Goal: Task Accomplishment & Management: Manage account settings

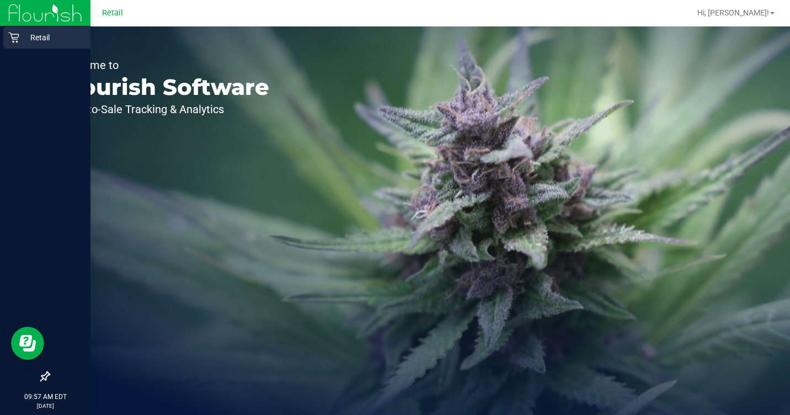
click at [12, 42] on icon at bounding box center [13, 37] width 11 height 11
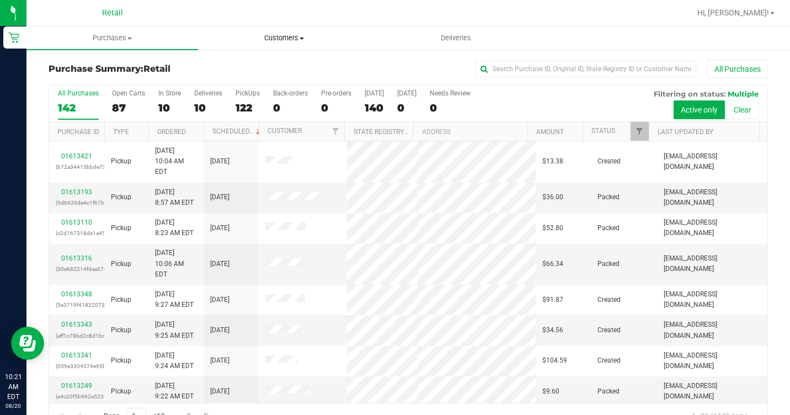
click at [240, 40] on span "Customers" at bounding box center [284, 38] width 171 height 10
click at [221, 68] on span "All customers" at bounding box center [237, 66] width 79 height 9
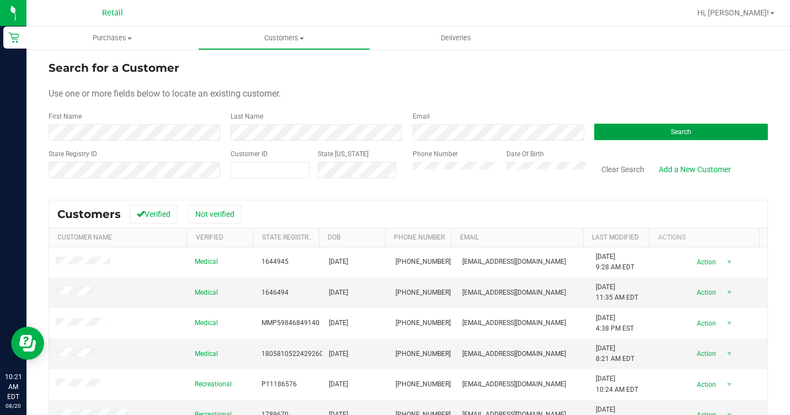
click at [639, 124] on button "Search" at bounding box center [681, 132] width 174 height 17
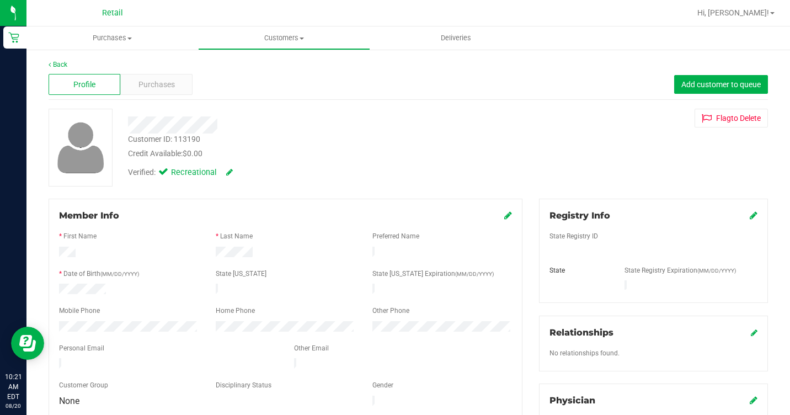
click at [162, 99] on div "Profile Purchases Add customer to queue" at bounding box center [409, 85] width 720 height 30
click at [163, 89] on span "Purchases" at bounding box center [157, 85] width 36 height 12
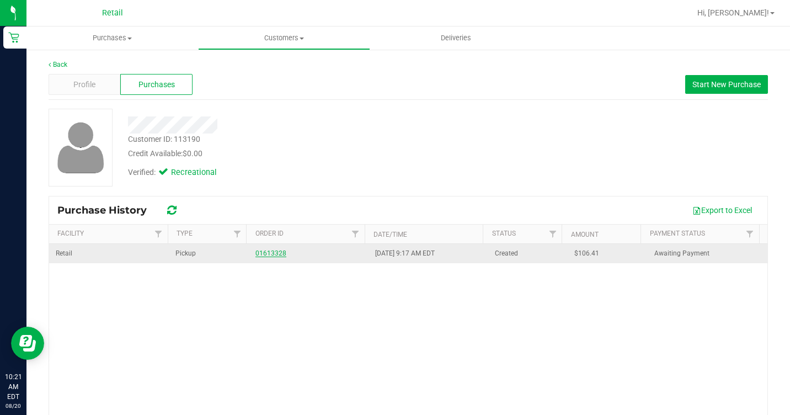
click at [272, 253] on link "01613328" at bounding box center [271, 253] width 31 height 8
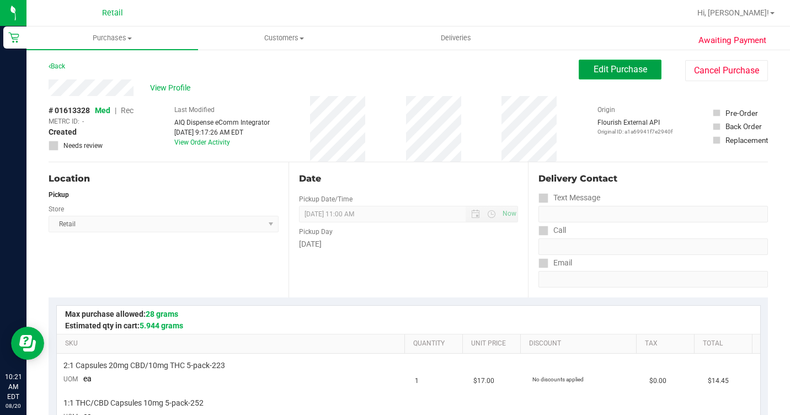
click at [579, 65] on button "Edit Purchase" at bounding box center [620, 70] width 83 height 20
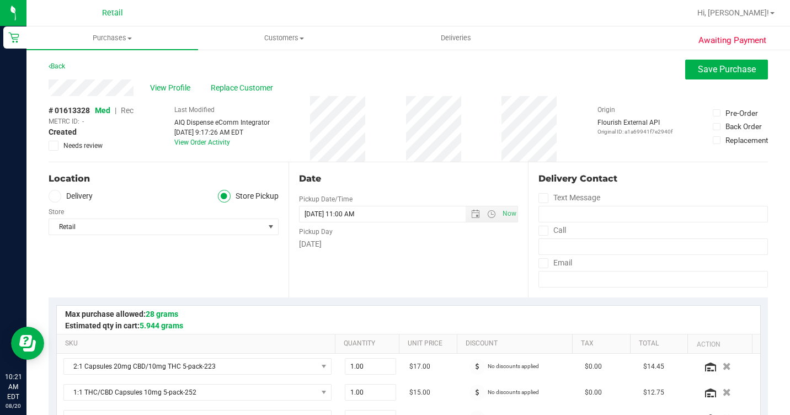
click at [219, 87] on span "Replace Customer" at bounding box center [244, 88] width 66 height 12
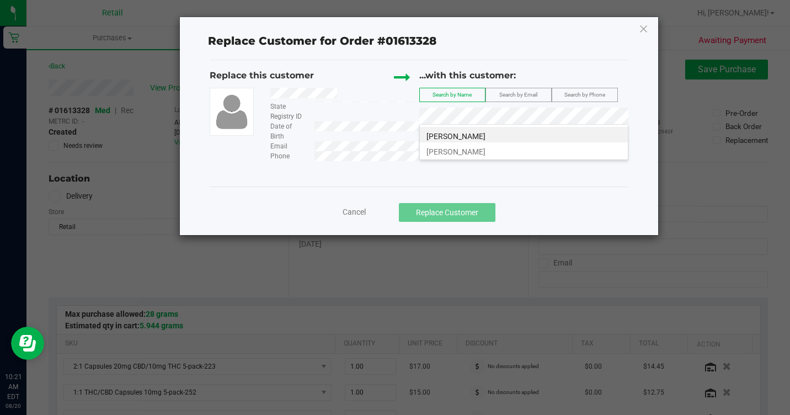
click at [489, 138] on li "[PERSON_NAME]" at bounding box center [524, 134] width 208 height 15
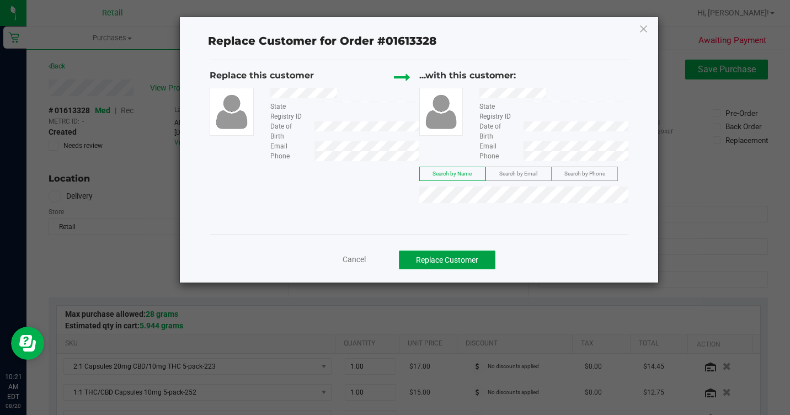
click at [447, 257] on button "Replace Customer" at bounding box center [447, 260] width 97 height 19
click at [647, 34] on icon at bounding box center [644, 29] width 10 height 18
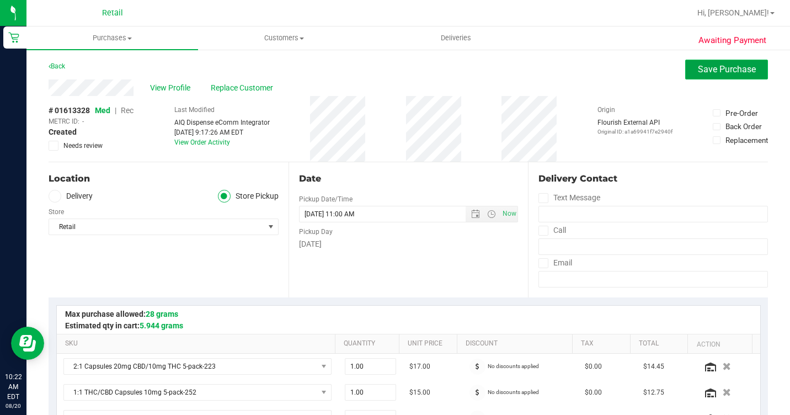
click at [730, 79] on button "Save Purchase" at bounding box center [727, 70] width 83 height 20
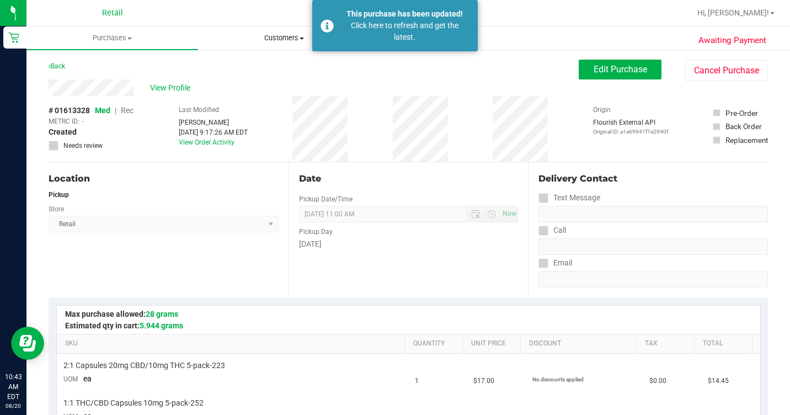
click at [273, 38] on span "Customers" at bounding box center [284, 38] width 171 height 10
click at [262, 70] on span "All customers" at bounding box center [237, 66] width 79 height 9
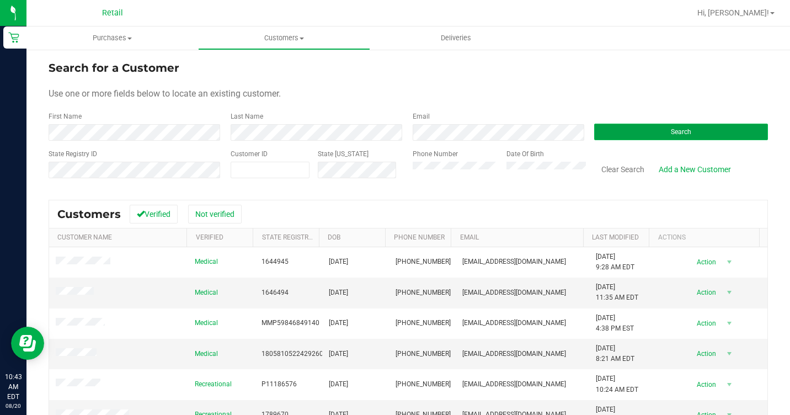
click at [641, 128] on button "Search" at bounding box center [681, 132] width 174 height 17
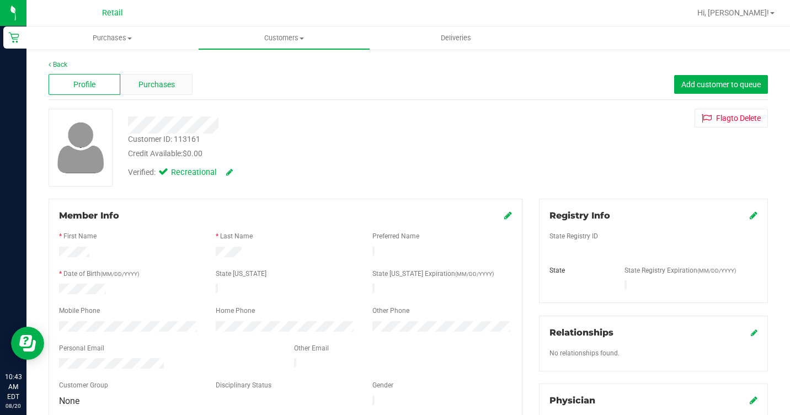
click at [171, 81] on span "Purchases" at bounding box center [157, 85] width 36 height 12
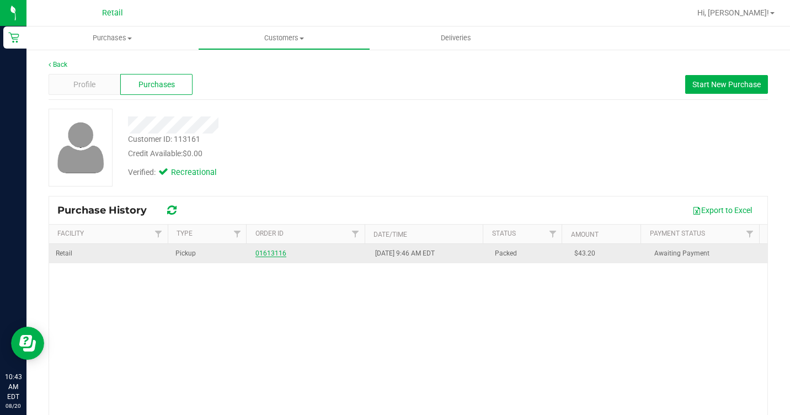
click at [264, 249] on link "01613116" at bounding box center [271, 253] width 31 height 8
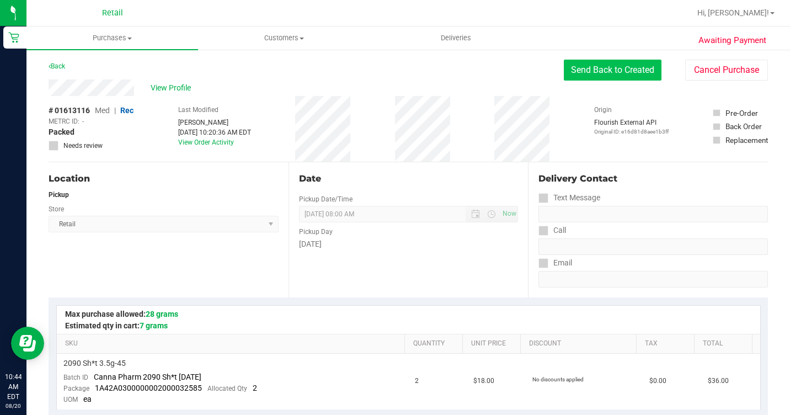
click at [585, 68] on button "Send Back to Created" at bounding box center [613, 70] width 98 height 21
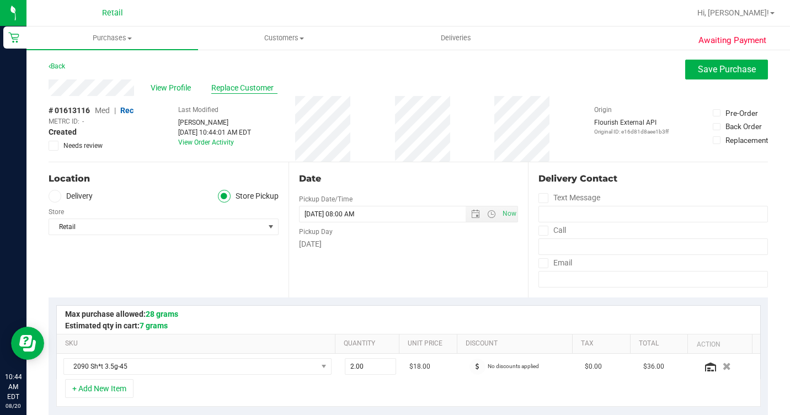
click at [215, 88] on span "Replace Customer" at bounding box center [244, 88] width 66 height 12
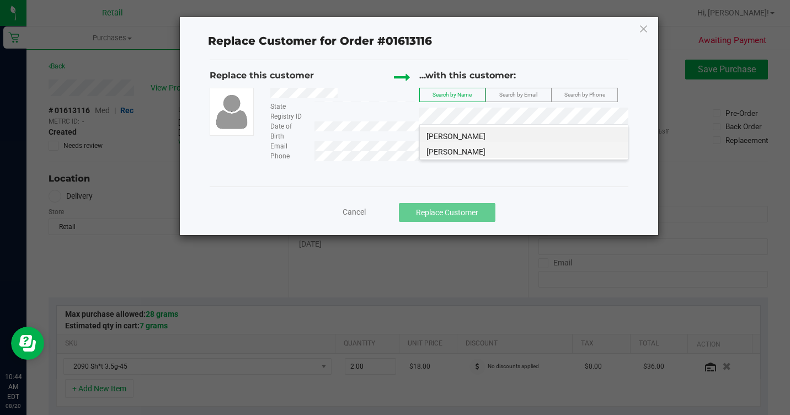
click at [477, 154] on li "[PERSON_NAME]" at bounding box center [524, 149] width 208 height 15
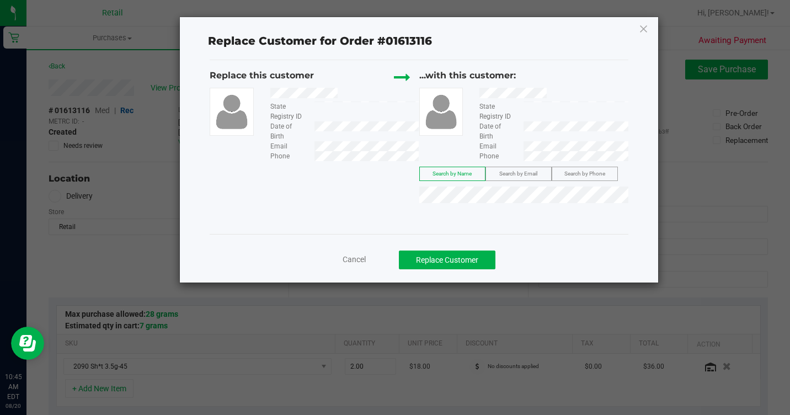
click at [636, 28] on div "Replace Customer for Order #01613116 Replace this customer State Registry ID Da…" at bounding box center [419, 149] width 478 height 265
click at [642, 29] on icon at bounding box center [644, 29] width 10 height 18
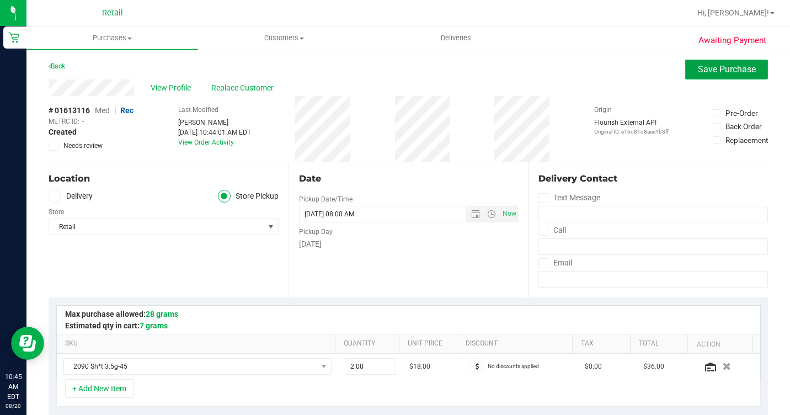
click at [689, 65] on button "Save Purchase" at bounding box center [727, 70] width 83 height 20
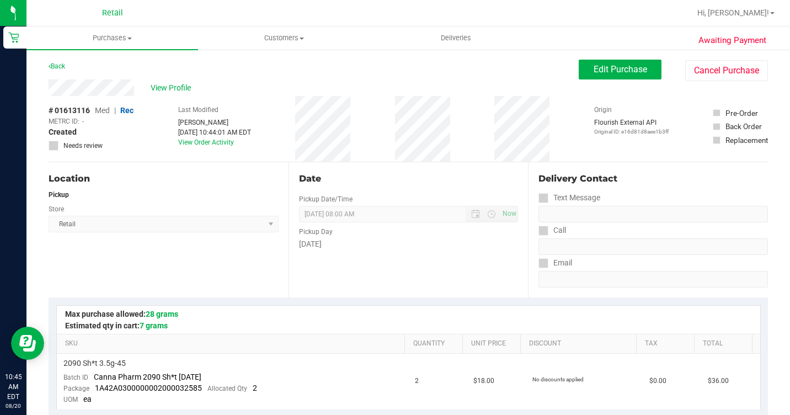
scroll to position [331, 0]
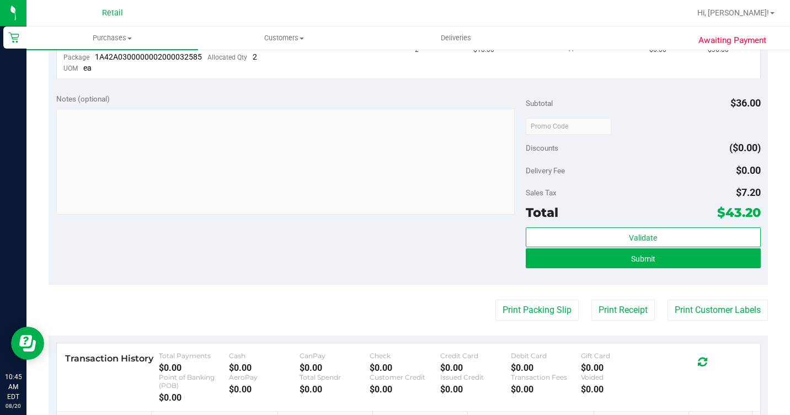
click at [662, 269] on div "Validate Submit" at bounding box center [643, 252] width 235 height 50
click at [666, 263] on button "Submit" at bounding box center [643, 258] width 235 height 20
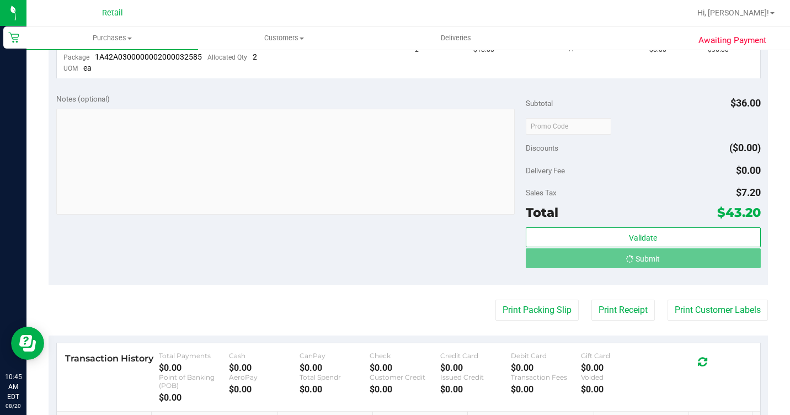
scroll to position [314, 0]
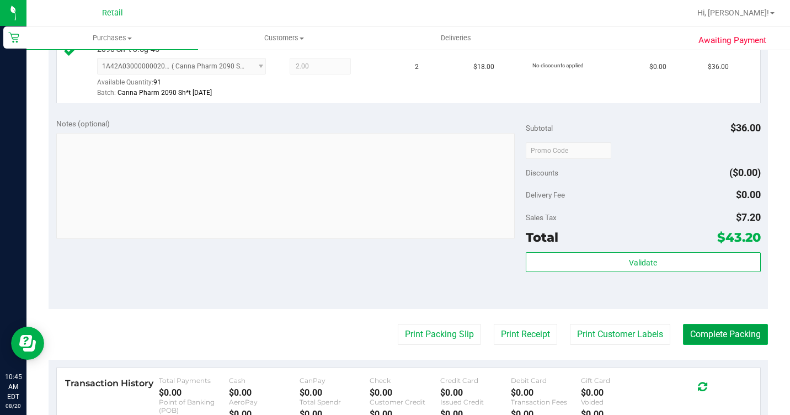
click at [723, 345] on button "Complete Packing" at bounding box center [725, 334] width 85 height 21
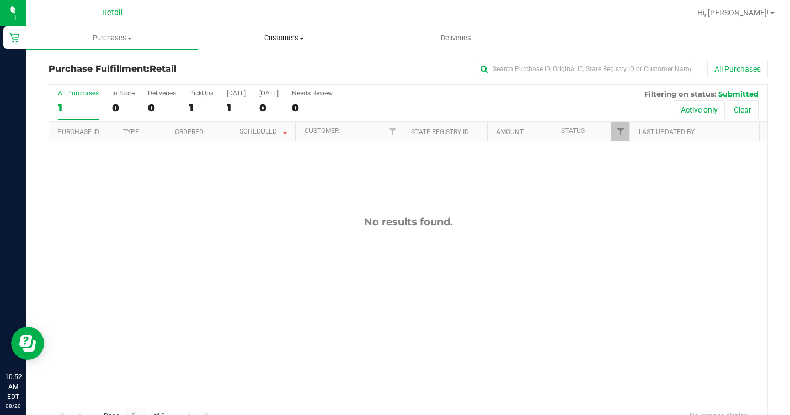
click at [269, 35] on span "Customers" at bounding box center [284, 38] width 171 height 10
click at [257, 62] on span "All customers" at bounding box center [237, 66] width 79 height 9
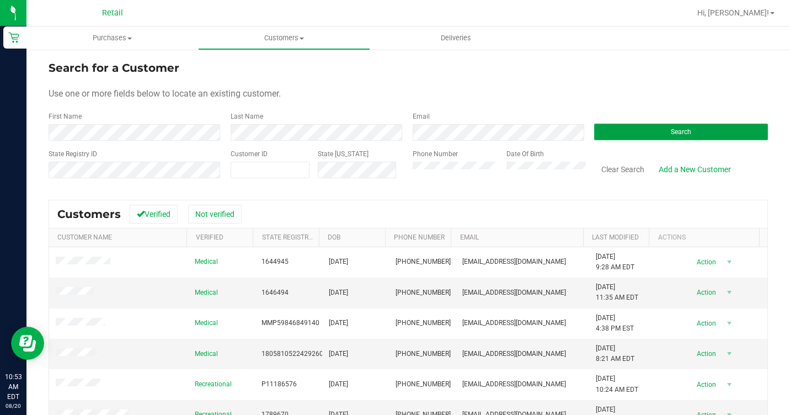
click at [682, 126] on button "Search" at bounding box center [681, 132] width 174 height 17
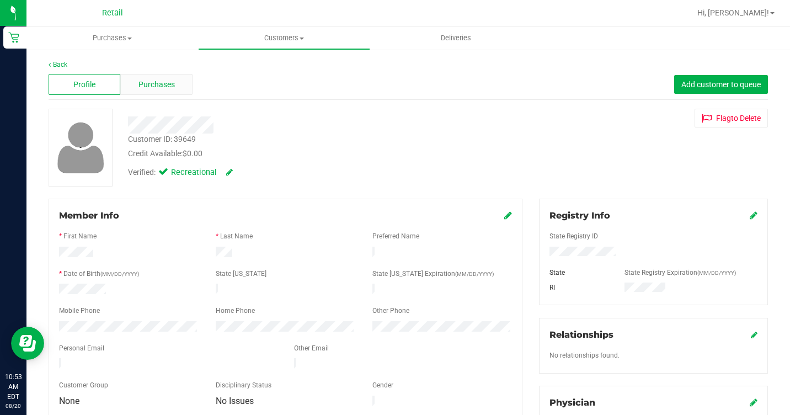
click at [160, 90] on span "Purchases" at bounding box center [157, 85] width 36 height 12
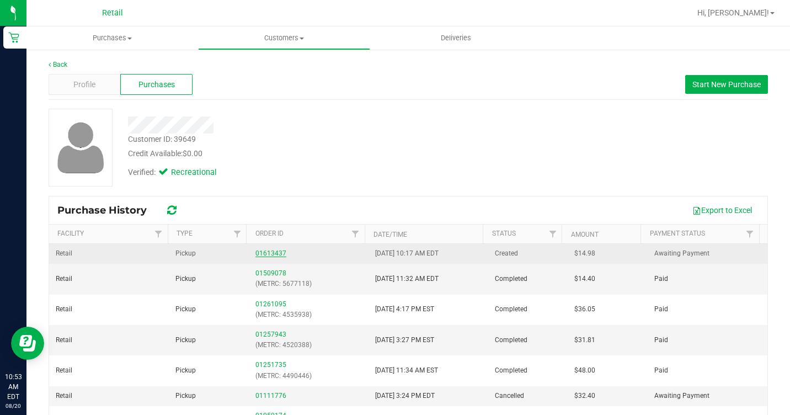
click at [277, 252] on link "01613437" at bounding box center [271, 253] width 31 height 8
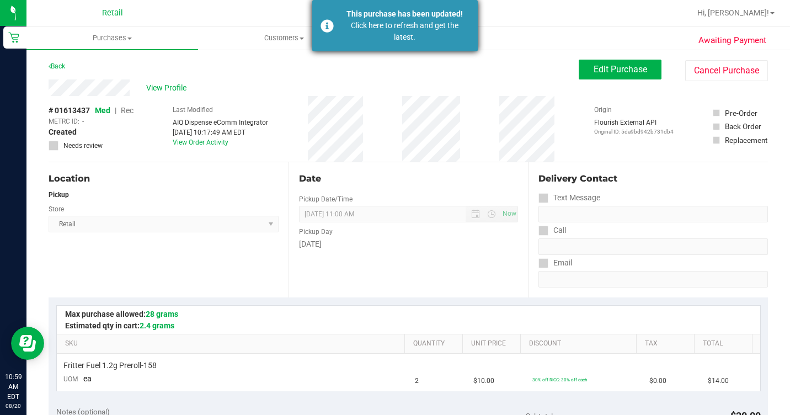
click at [431, 33] on div "Click here to refresh and get the latest." at bounding box center [405, 31] width 130 height 23
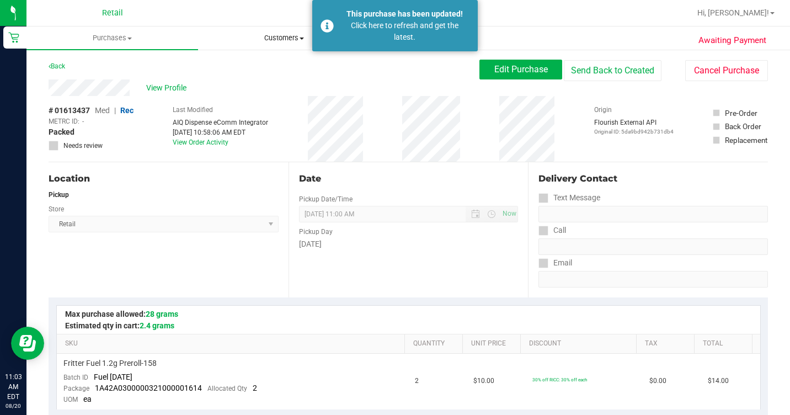
click at [289, 40] on span "Customers" at bounding box center [284, 38] width 171 height 10
click at [293, 70] on li "All customers" at bounding box center [284, 66] width 172 height 13
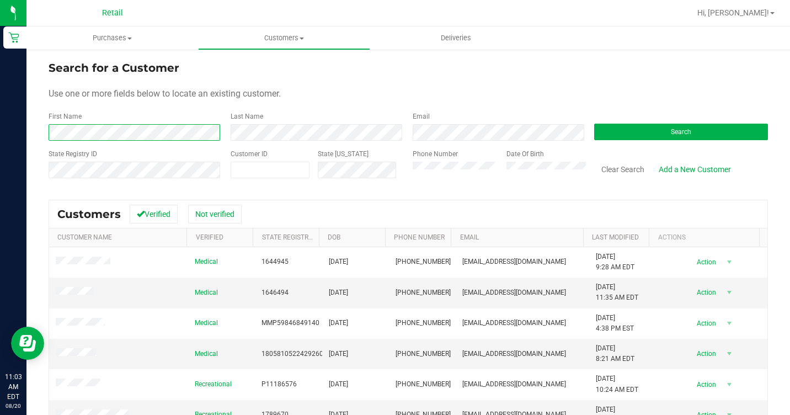
click at [191, 123] on div "First Name" at bounding box center [136, 125] width 174 height 29
click at [309, 147] on form "Search for a Customer Use one or more fields below to locate an existing custom…" at bounding box center [409, 124] width 720 height 129
click at [604, 125] on button "Search" at bounding box center [681, 132] width 174 height 17
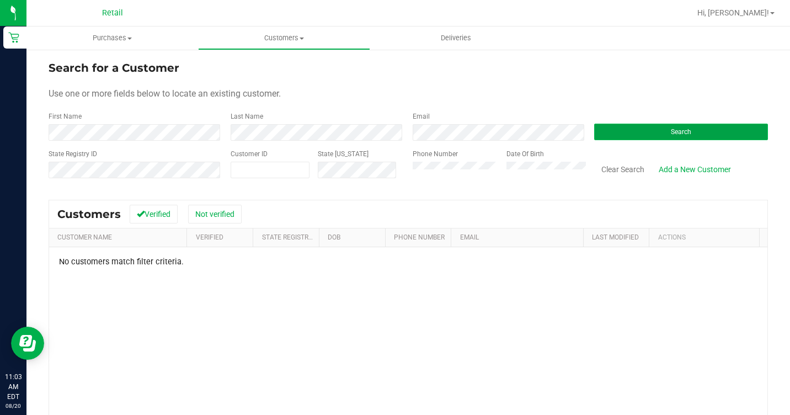
click at [734, 127] on button "Search" at bounding box center [681, 132] width 174 height 17
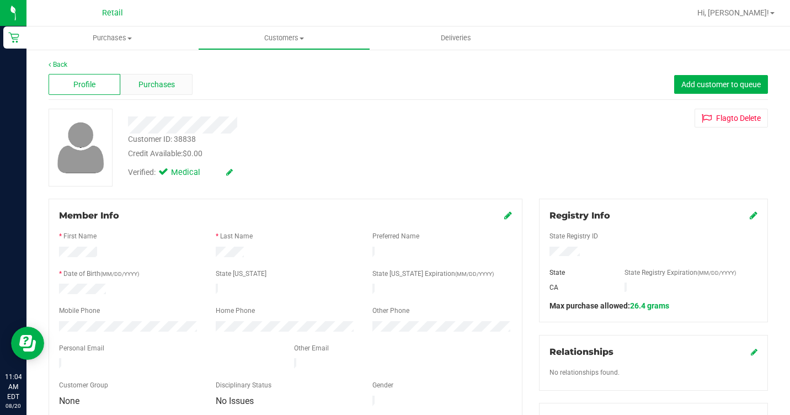
click at [169, 93] on div "Purchases" at bounding box center [156, 84] width 72 height 21
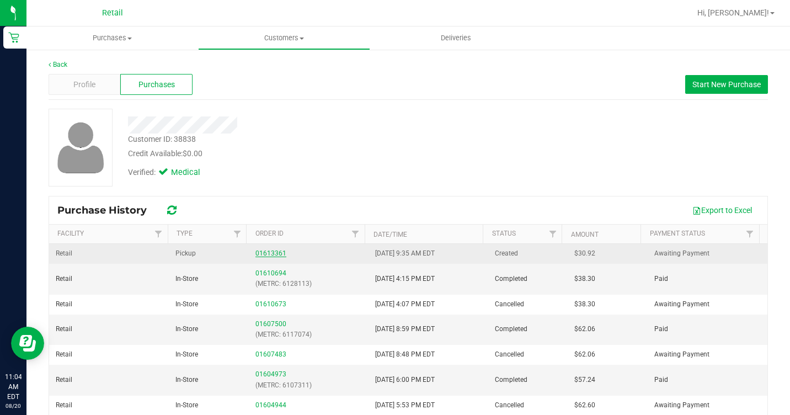
click at [263, 253] on link "01613361" at bounding box center [271, 253] width 31 height 8
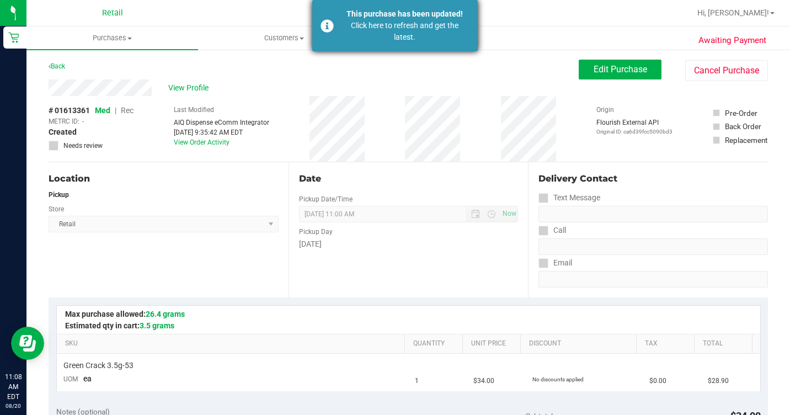
click at [363, 37] on div "Click here to refresh and get the latest." at bounding box center [405, 31] width 130 height 23
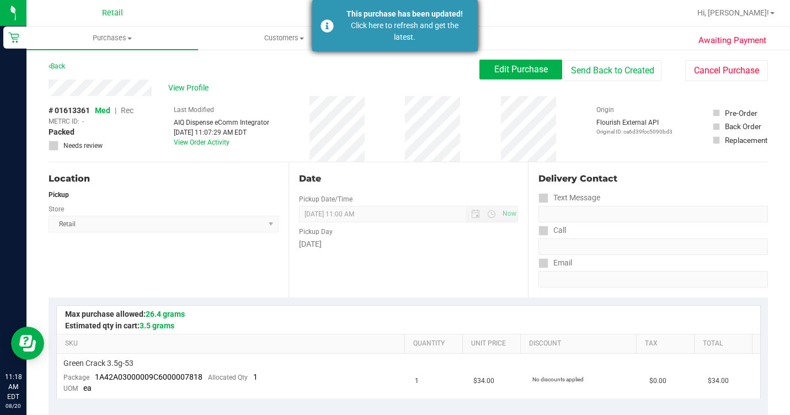
click at [358, 20] on div "Click here to refresh and get the latest." at bounding box center [405, 31] width 130 height 23
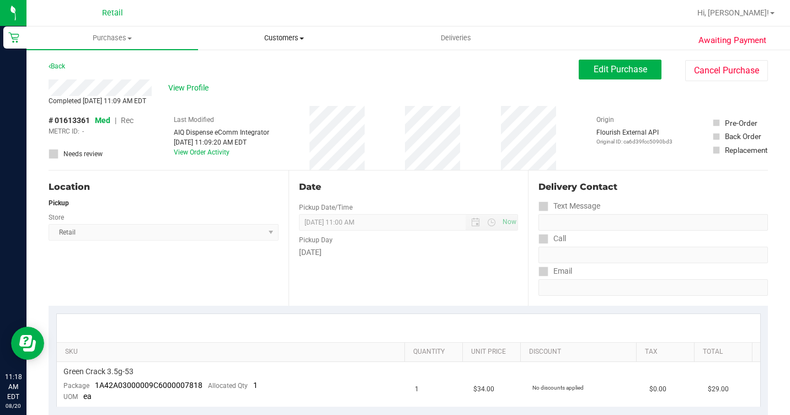
click at [295, 39] on span "Customers" at bounding box center [284, 38] width 171 height 10
click at [230, 57] on ul "All customers Add a new customer All physicians" at bounding box center [284, 80] width 172 height 60
click at [281, 36] on span "Customers" at bounding box center [284, 38] width 172 height 10
click at [245, 66] on span "All customers" at bounding box center [237, 66] width 79 height 9
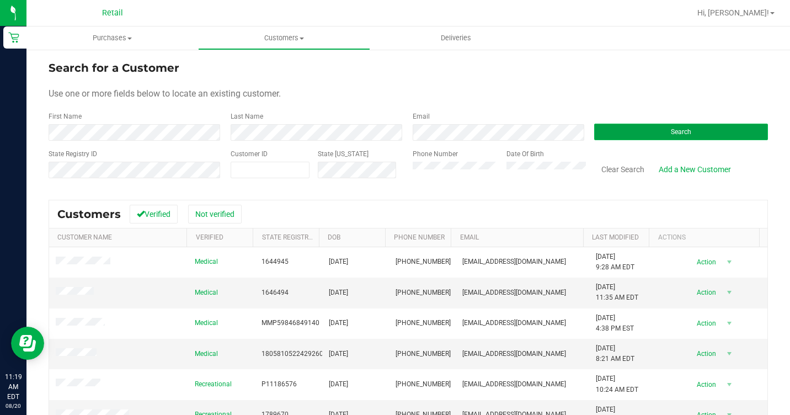
click at [649, 130] on button "Search" at bounding box center [681, 132] width 174 height 17
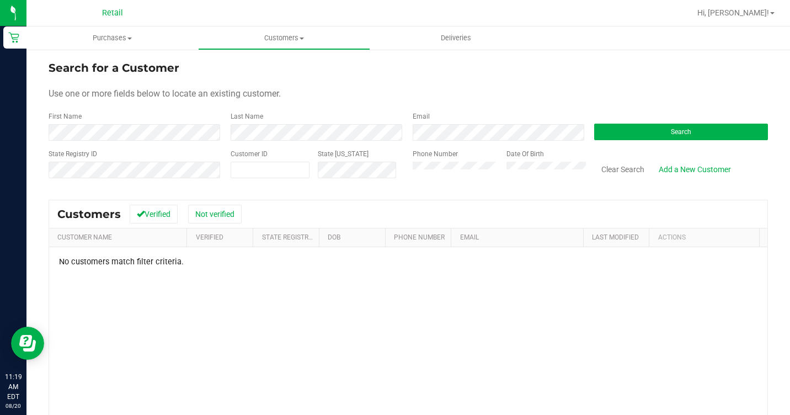
click at [280, 124] on div "Last Name" at bounding box center [313, 125] width 182 height 29
click at [621, 138] on button "Search" at bounding box center [681, 132] width 174 height 17
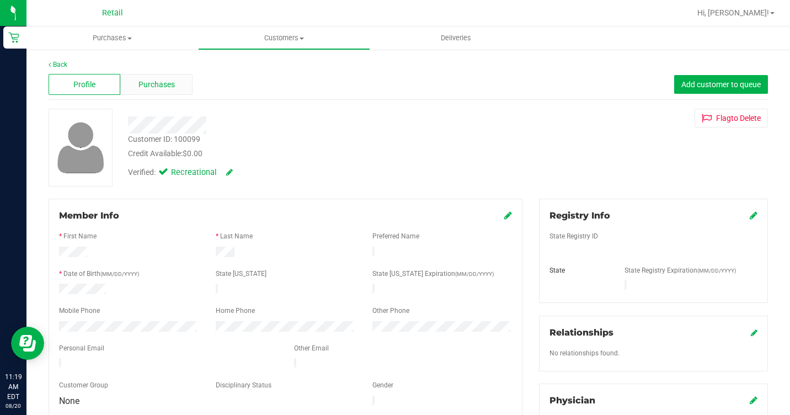
click at [140, 88] on span "Purchases" at bounding box center [157, 85] width 36 height 12
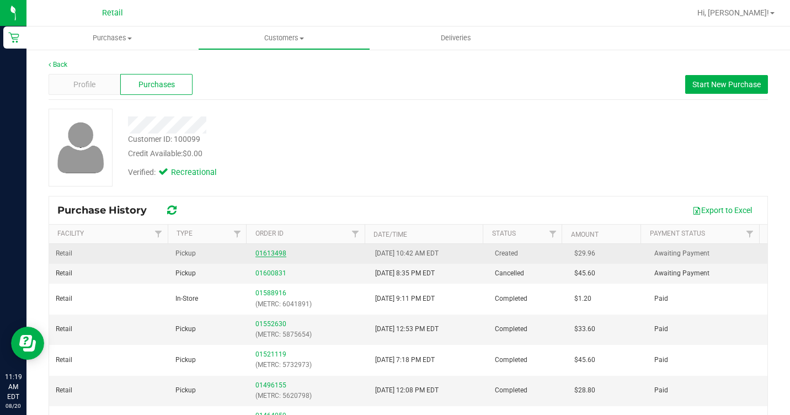
click at [268, 249] on link "01613498" at bounding box center [271, 253] width 31 height 8
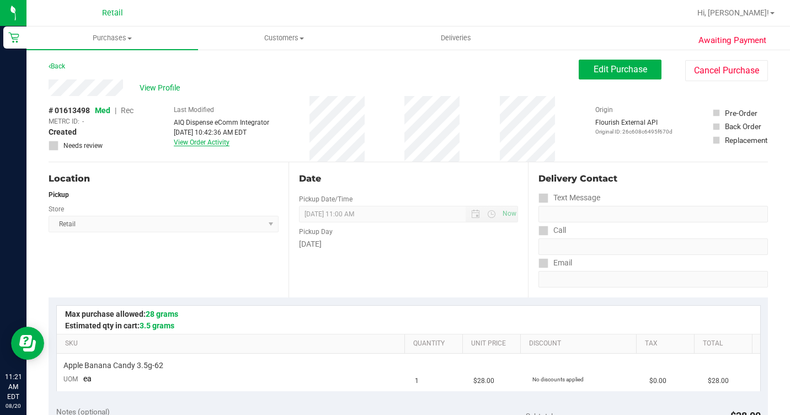
click at [214, 140] on link "View Order Activity" at bounding box center [202, 143] width 56 height 8
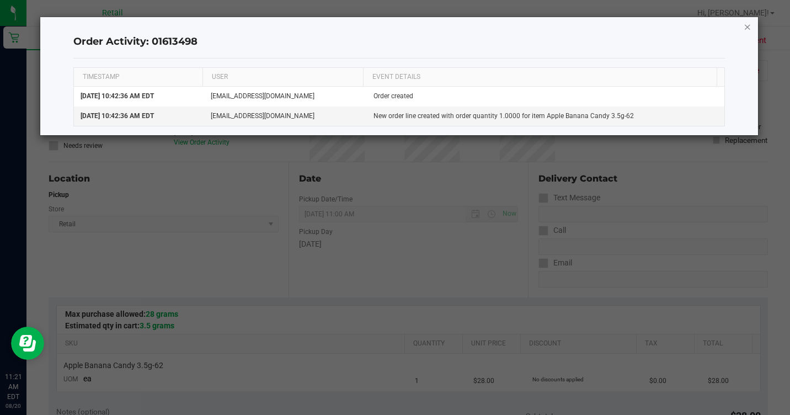
click at [747, 30] on icon "button" at bounding box center [748, 26] width 8 height 13
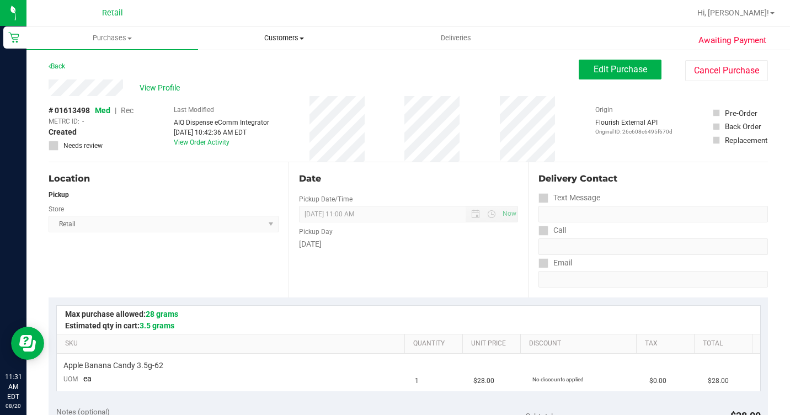
click at [265, 42] on span "Customers" at bounding box center [284, 38] width 171 height 10
click at [237, 70] on span "All customers" at bounding box center [237, 66] width 79 height 9
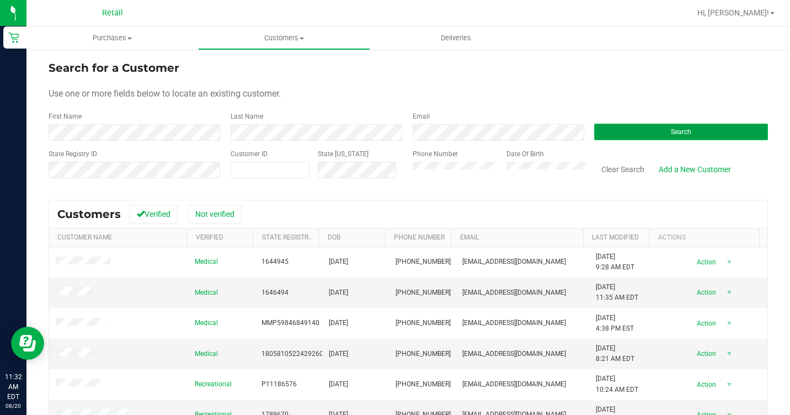
click at [604, 127] on button "Search" at bounding box center [681, 132] width 174 height 17
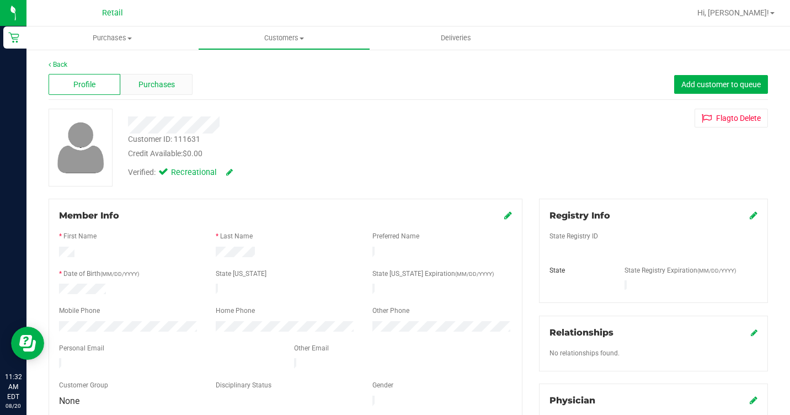
click at [174, 78] on div "Purchases" at bounding box center [156, 84] width 72 height 21
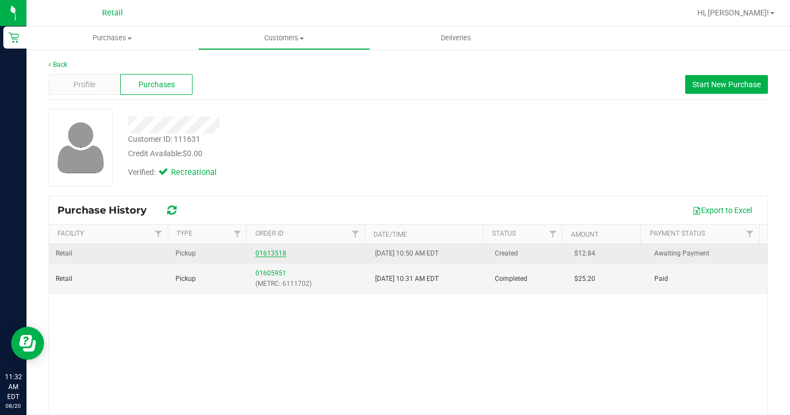
click at [274, 253] on link "01613518" at bounding box center [271, 253] width 31 height 8
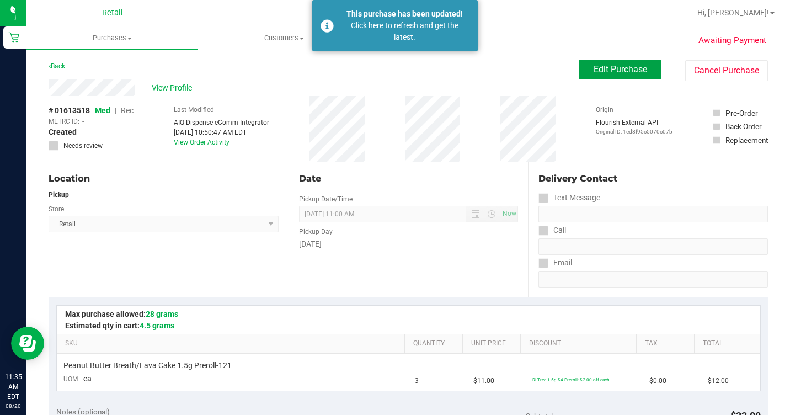
click at [594, 66] on span "Edit Purchase" at bounding box center [621, 69] width 54 height 10
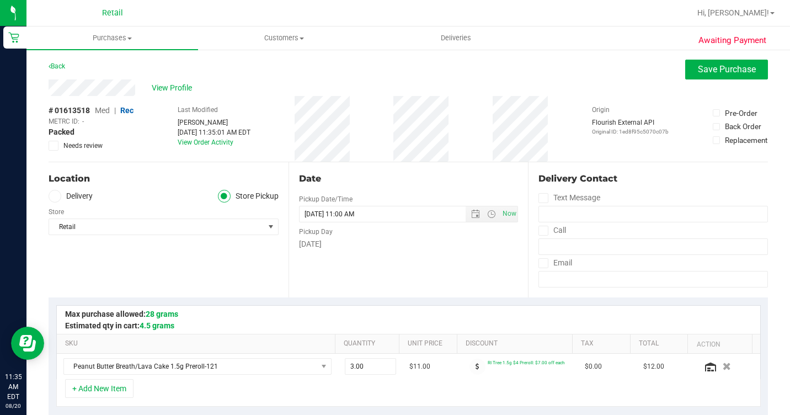
click at [214, 87] on div "View Profile" at bounding box center [409, 87] width 720 height 17
click at [698, 66] on span "Save Purchase" at bounding box center [727, 69] width 58 height 10
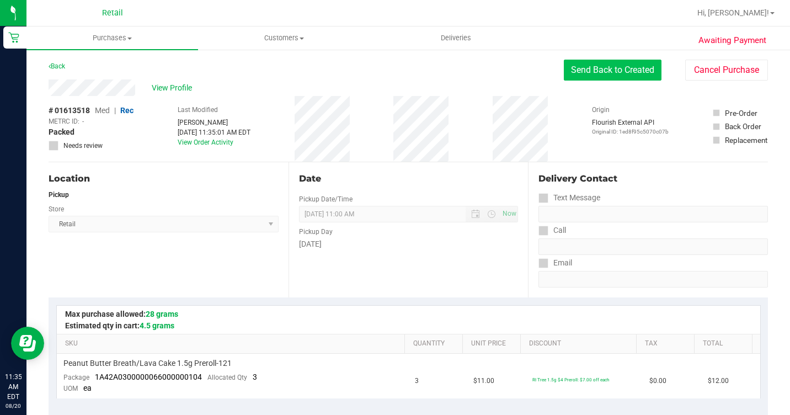
click at [626, 75] on button "Send Back to Created" at bounding box center [613, 70] width 98 height 21
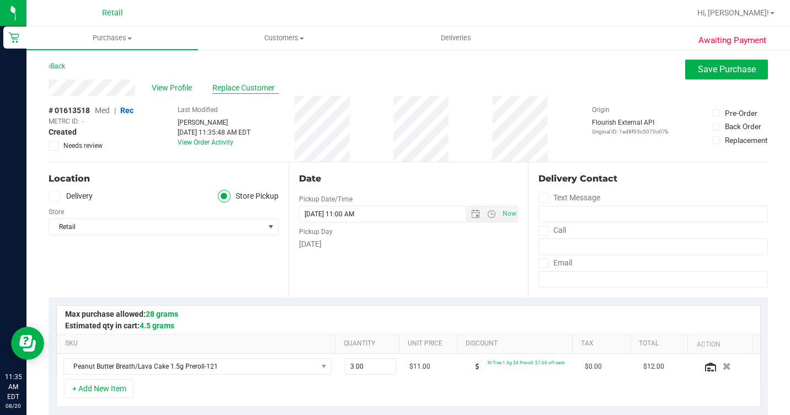
click at [246, 90] on span "Replace Customer" at bounding box center [245, 88] width 66 height 12
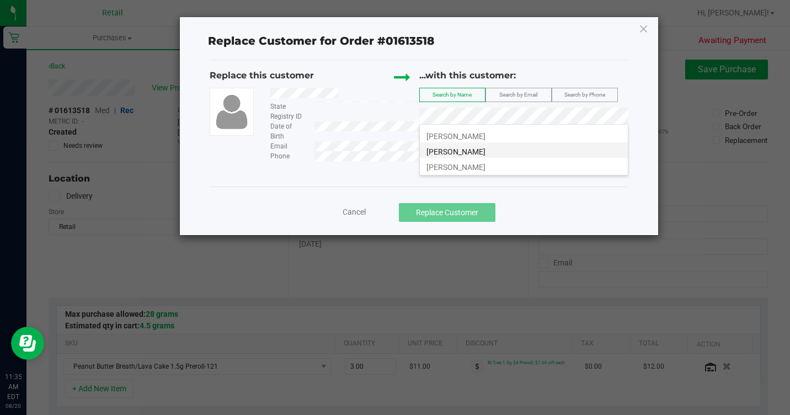
click at [485, 149] on li "[PERSON_NAME]" at bounding box center [524, 149] width 208 height 15
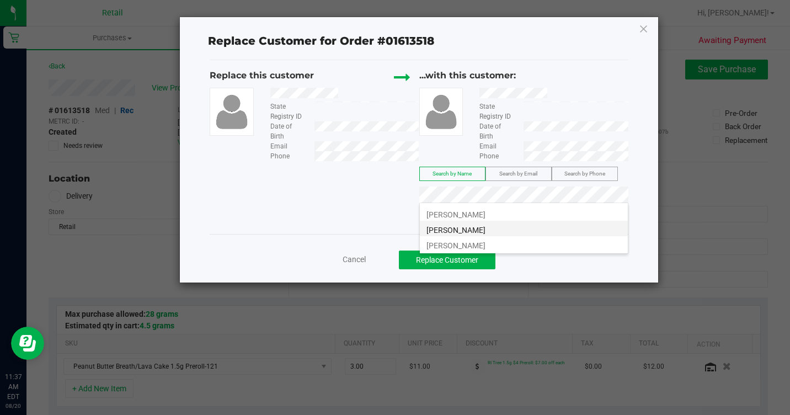
click at [488, 224] on li "[PERSON_NAME]" at bounding box center [524, 228] width 208 height 15
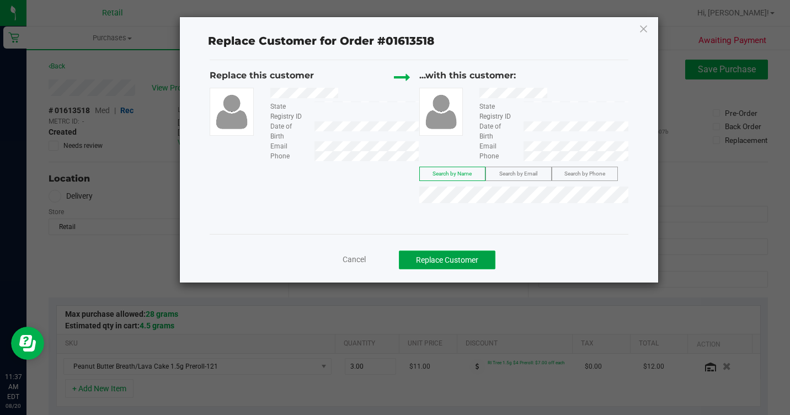
click at [477, 261] on button "Replace Customer" at bounding box center [447, 260] width 97 height 19
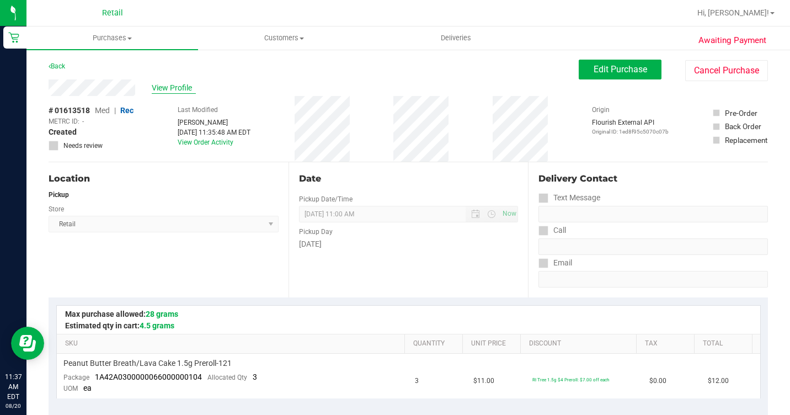
click at [170, 86] on span "View Profile" at bounding box center [174, 88] width 44 height 12
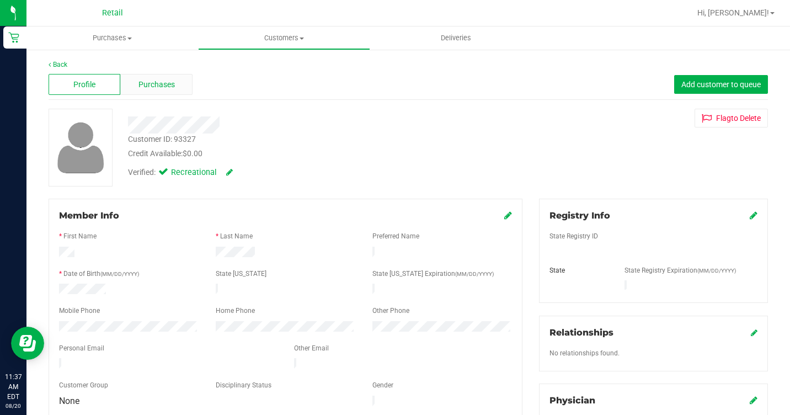
click at [163, 81] on span "Purchases" at bounding box center [157, 85] width 36 height 12
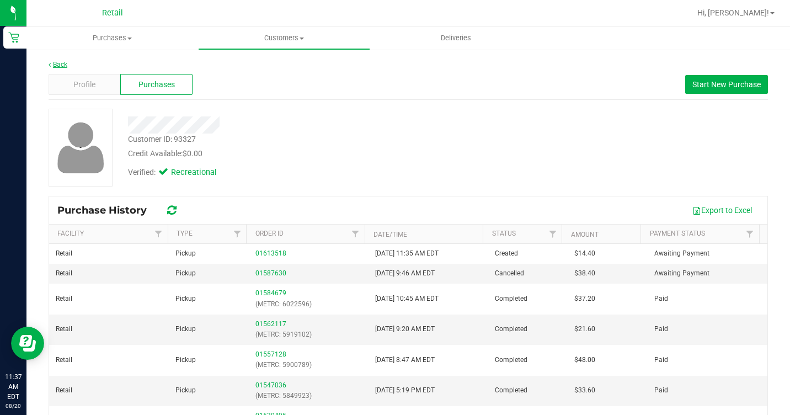
click at [62, 65] on link "Back" at bounding box center [58, 65] width 19 height 8
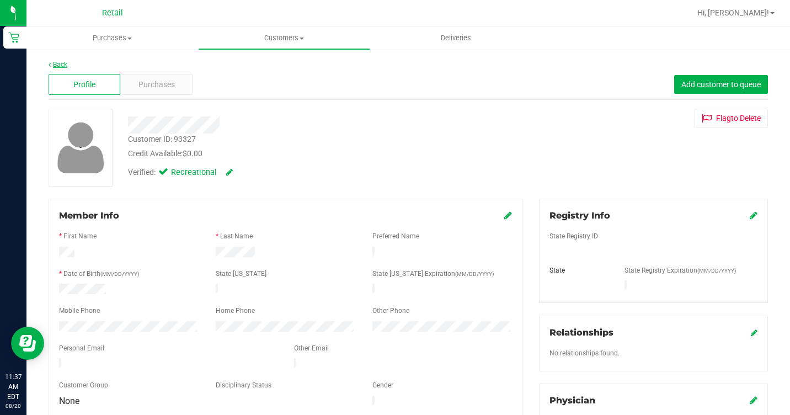
click at [54, 64] on link "Back" at bounding box center [58, 65] width 19 height 8
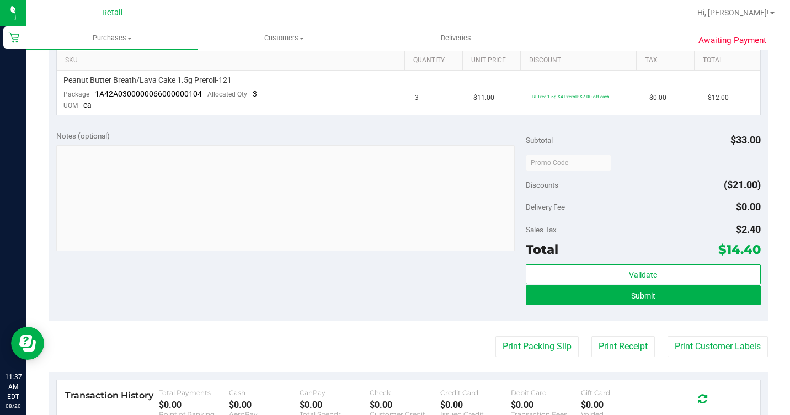
scroll to position [331, 0]
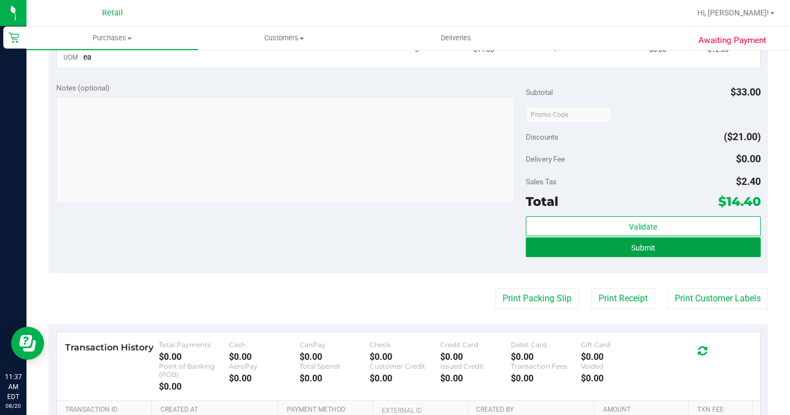
click at [632, 249] on span "Submit" at bounding box center [643, 247] width 24 height 9
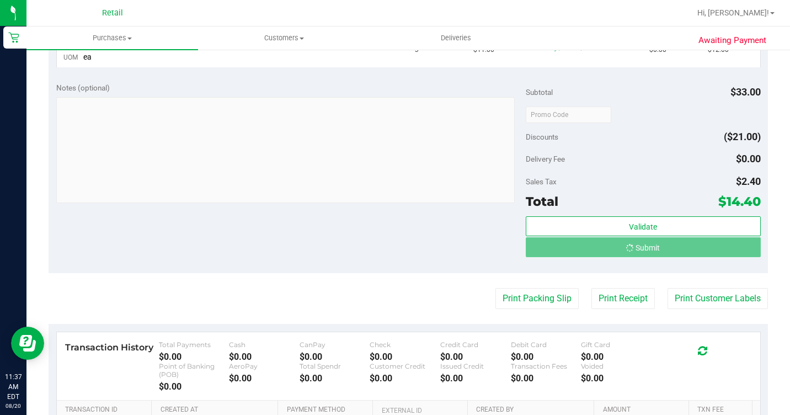
scroll to position [314, 0]
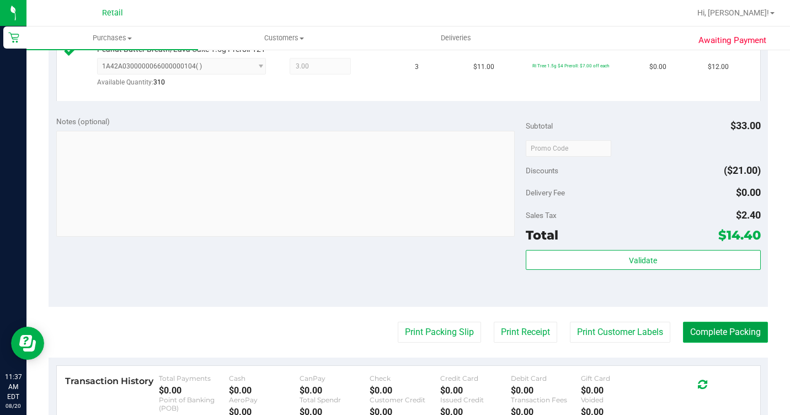
click at [723, 343] on button "Complete Packing" at bounding box center [725, 332] width 85 height 21
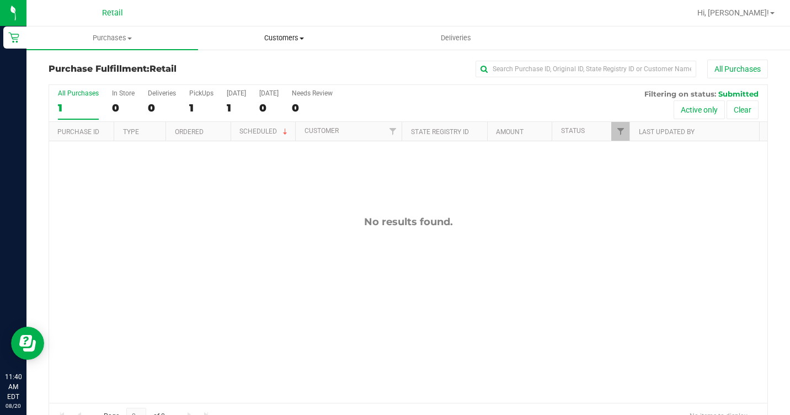
click at [252, 41] on span "Customers" at bounding box center [284, 38] width 171 height 10
click at [232, 65] on span "All customers" at bounding box center [237, 66] width 79 height 9
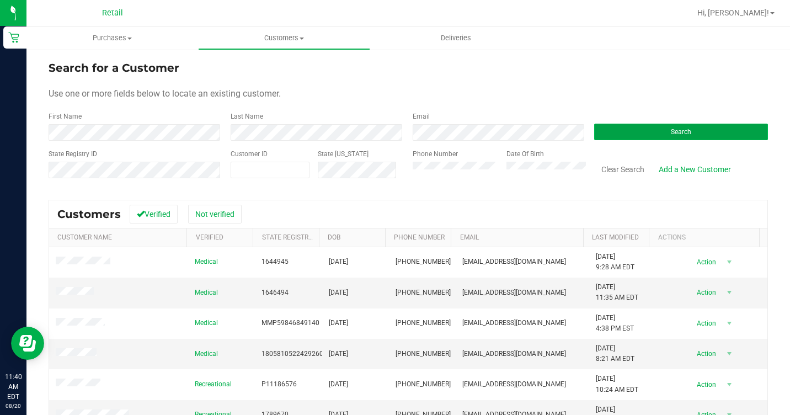
click at [631, 131] on button "Search" at bounding box center [681, 132] width 174 height 17
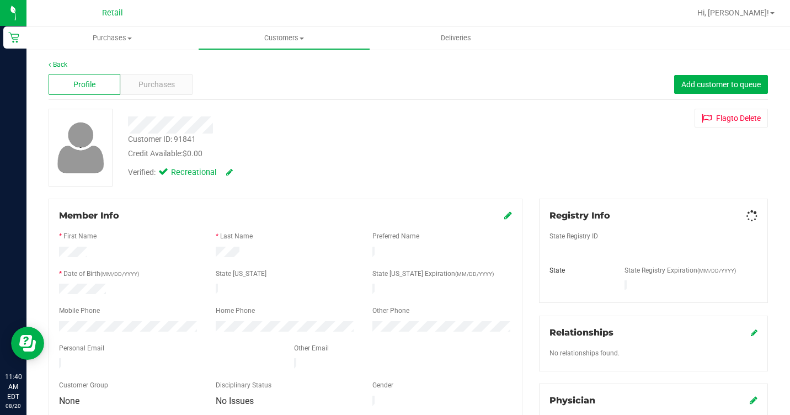
click at [169, 95] on div "Profile Purchases Add customer to queue" at bounding box center [409, 85] width 720 height 30
click at [168, 93] on div "Purchases" at bounding box center [156, 84] width 72 height 21
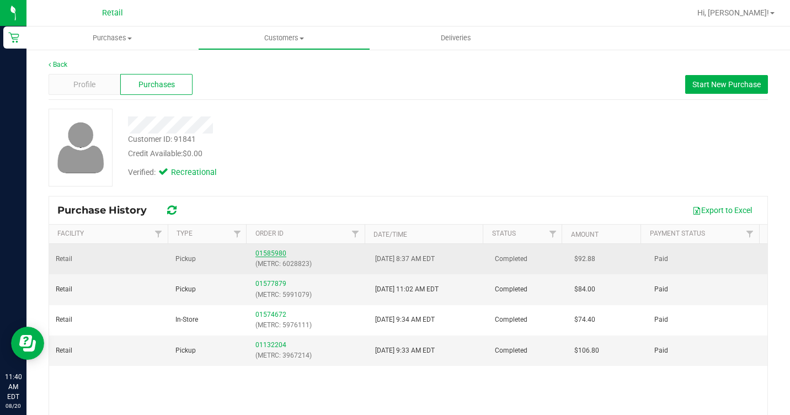
click at [263, 256] on link "01585980" at bounding box center [271, 253] width 31 height 8
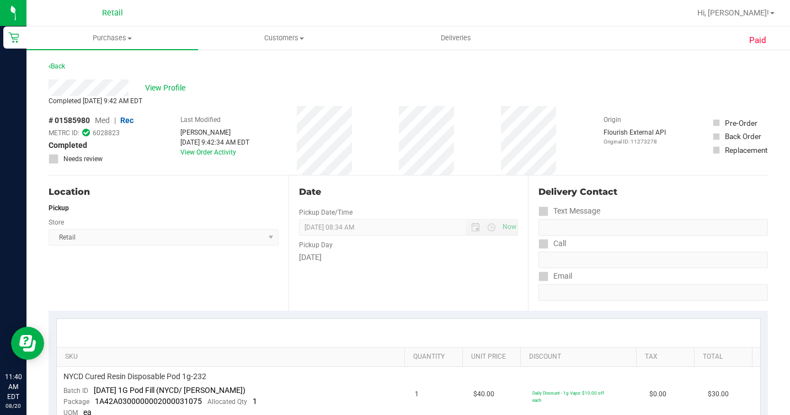
click at [62, 72] on div "Back" at bounding box center [57, 66] width 17 height 13
click at [52, 73] on div "Back" at bounding box center [409, 70] width 720 height 20
click at [56, 61] on div "Back" at bounding box center [57, 66] width 17 height 13
click at [55, 66] on link "Back" at bounding box center [57, 66] width 17 height 8
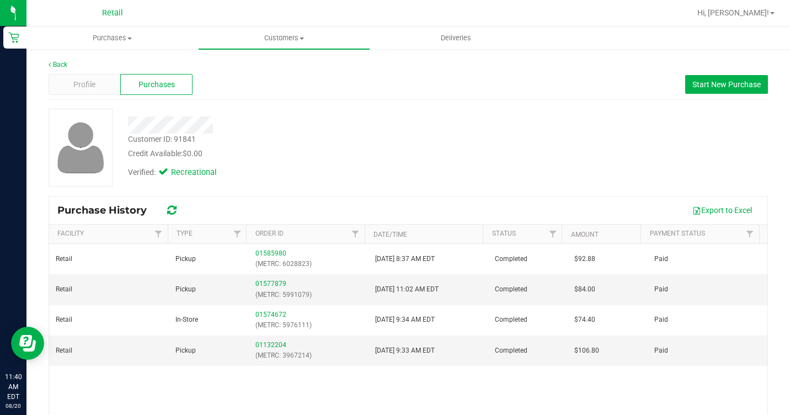
click at [59, 69] on div "Back" at bounding box center [409, 65] width 720 height 10
click at [61, 66] on link "Back" at bounding box center [58, 65] width 19 height 8
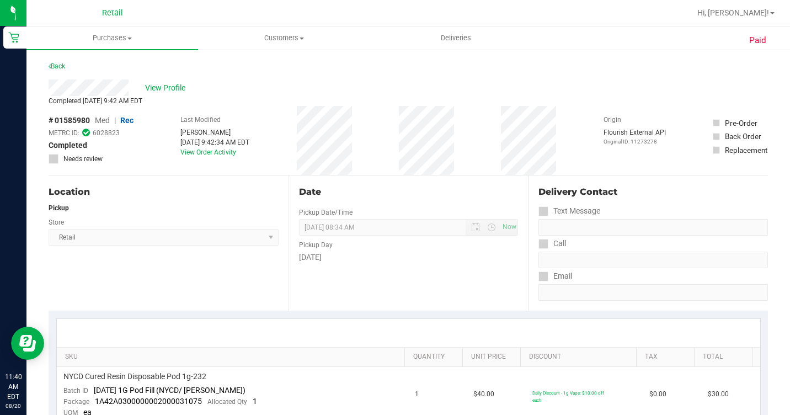
click at [61, 66] on link "Back" at bounding box center [57, 66] width 17 height 8
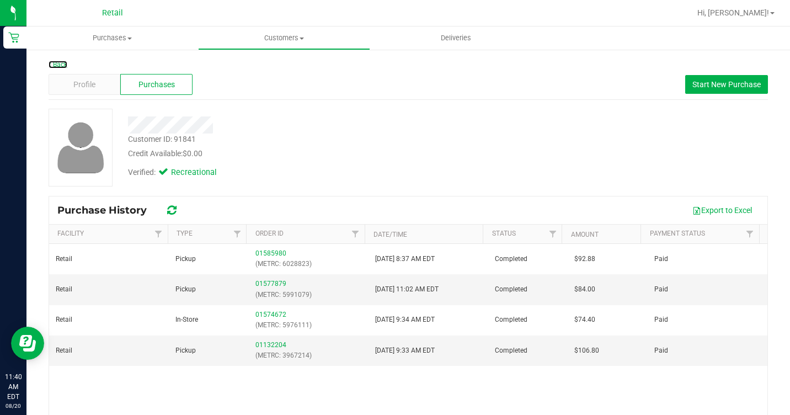
click at [61, 66] on link "Back" at bounding box center [58, 65] width 19 height 8
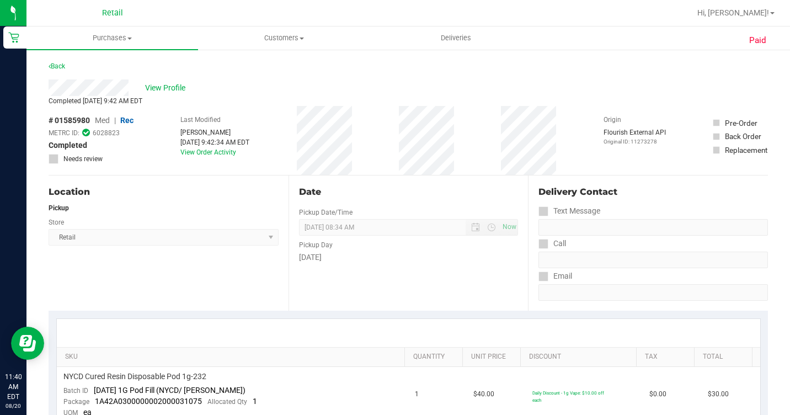
click at [61, 66] on link "Back" at bounding box center [57, 66] width 17 height 8
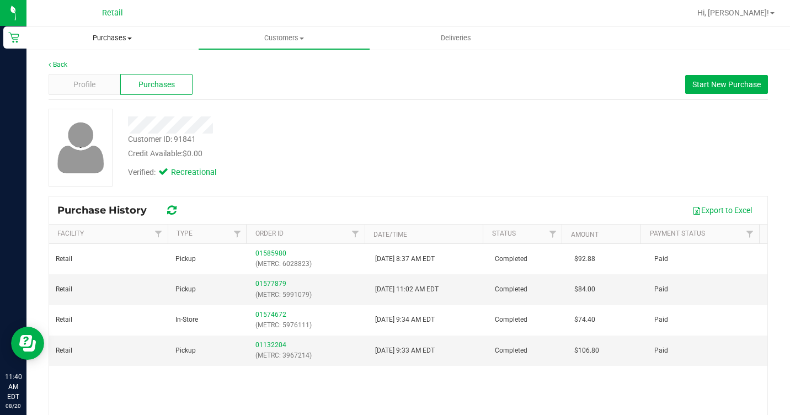
click at [135, 39] on span "Purchases" at bounding box center [112, 38] width 172 height 10
click at [285, 38] on span "Customers" at bounding box center [284, 38] width 171 height 10
click at [247, 68] on span "All customers" at bounding box center [237, 66] width 79 height 9
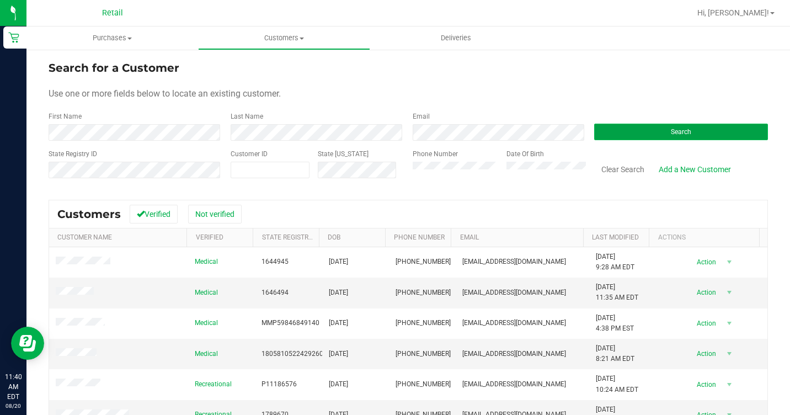
click at [698, 129] on button "Search" at bounding box center [681, 132] width 174 height 17
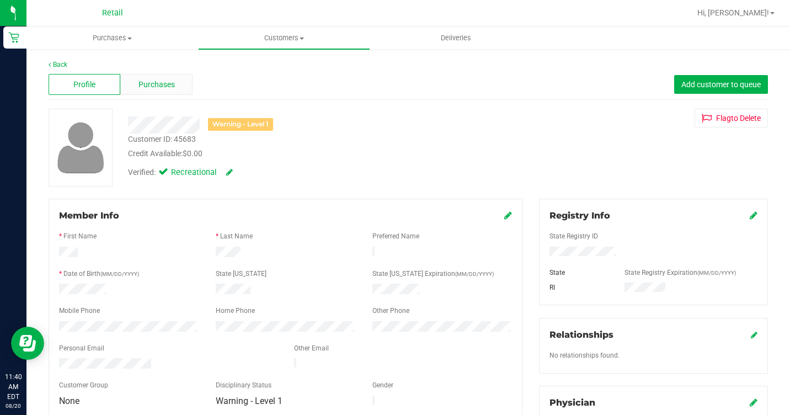
click at [167, 84] on span "Purchases" at bounding box center [157, 85] width 36 height 12
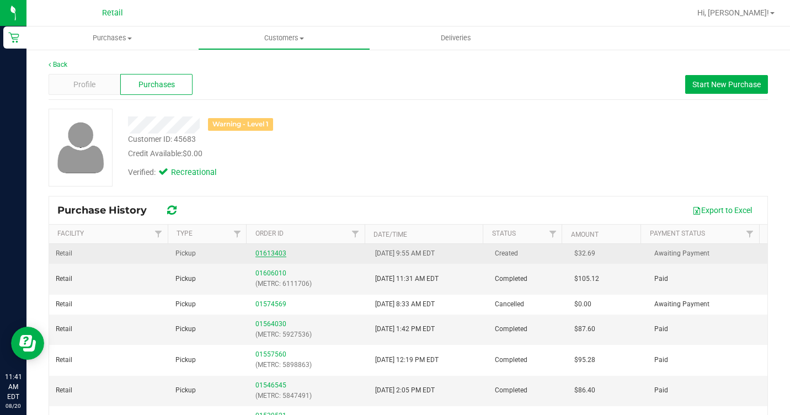
click at [263, 254] on link "01613403" at bounding box center [271, 253] width 31 height 8
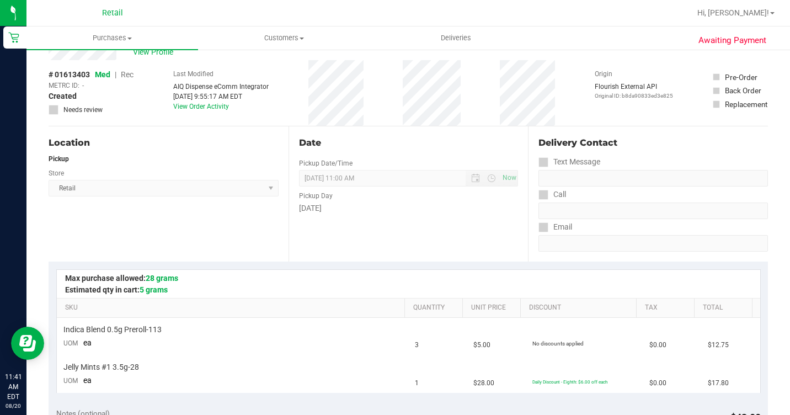
scroll to position [55, 0]
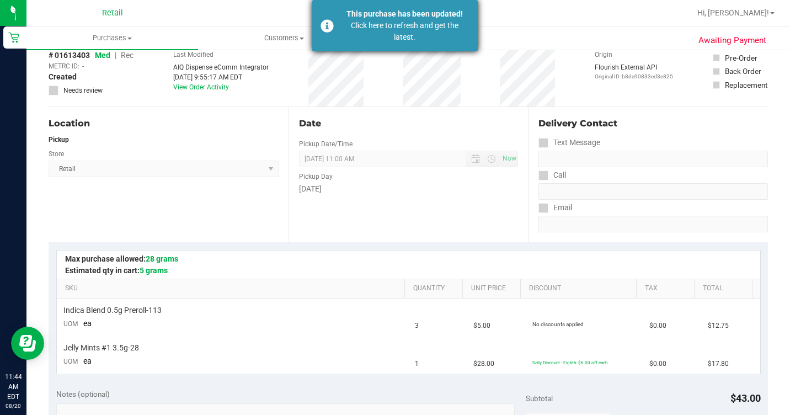
click at [375, 36] on div "Click here to refresh and get the latest." at bounding box center [405, 31] width 130 height 23
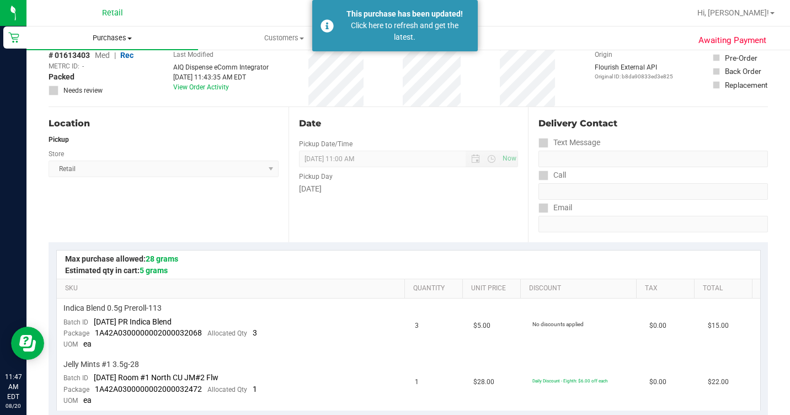
click at [125, 38] on span "Purchases" at bounding box center [112, 38] width 172 height 10
click at [105, 70] on span "Summary of purchases" at bounding box center [82, 66] width 113 height 9
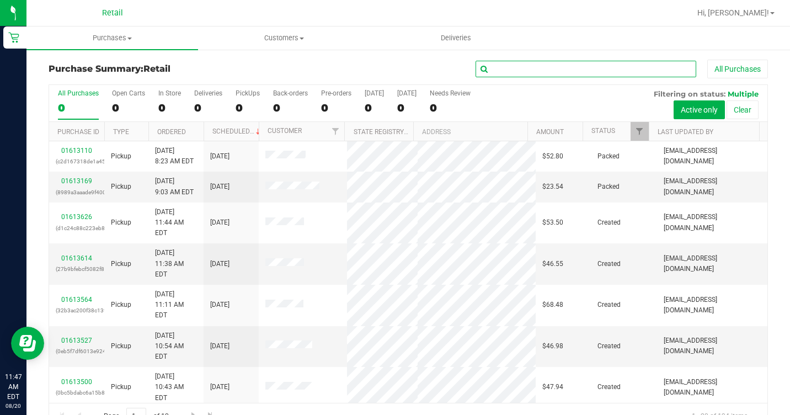
click at [530, 73] on input "text" at bounding box center [586, 69] width 221 height 17
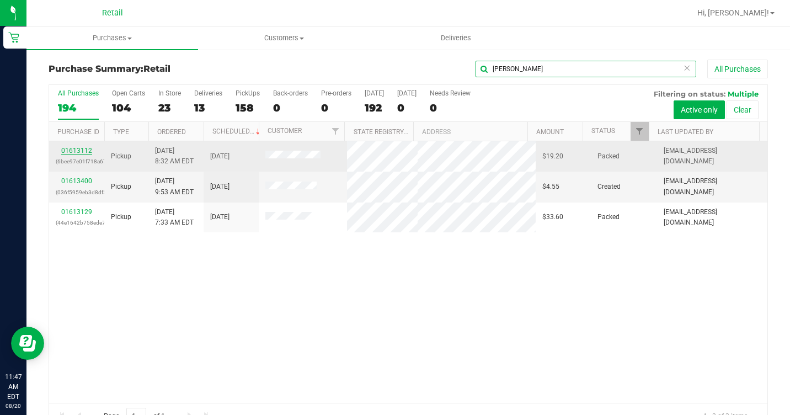
type input "[PERSON_NAME]"
click at [84, 152] on link "01613112" at bounding box center [76, 151] width 31 height 8
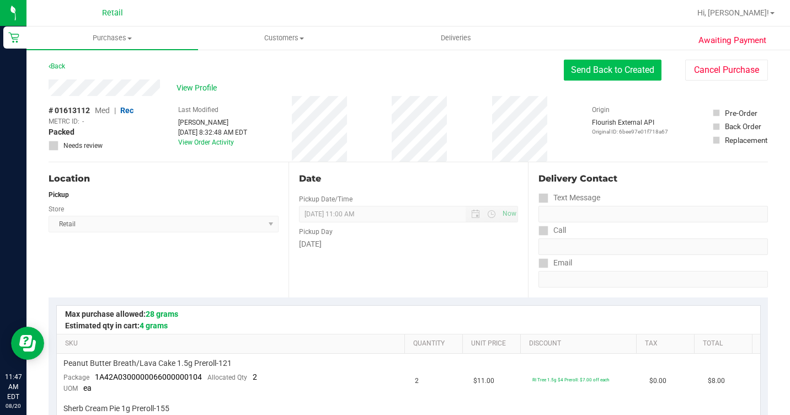
click at [603, 70] on button "Send Back to Created" at bounding box center [613, 70] width 98 height 21
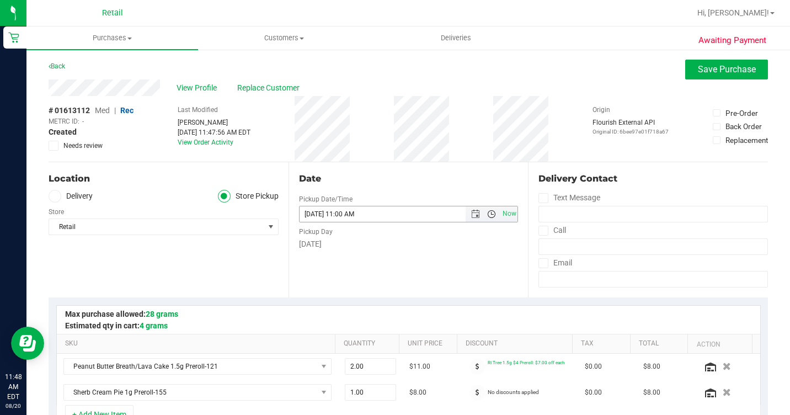
click at [489, 215] on span "Open the time view" at bounding box center [491, 214] width 9 height 9
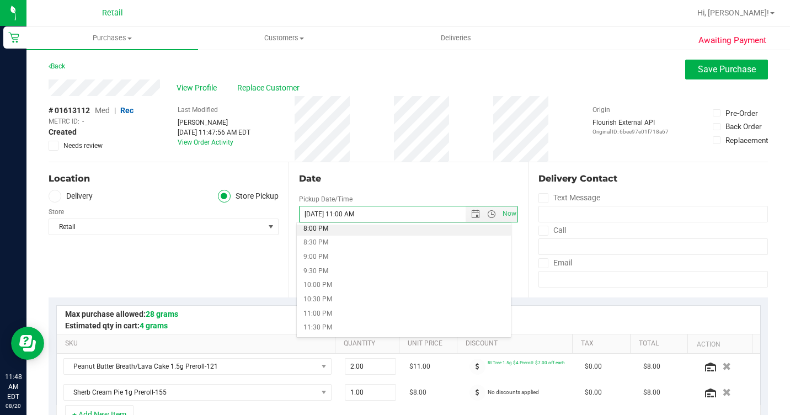
click at [337, 229] on li "8:00 PM" at bounding box center [404, 229] width 215 height 14
type input "[DATE] 08:00 PM"
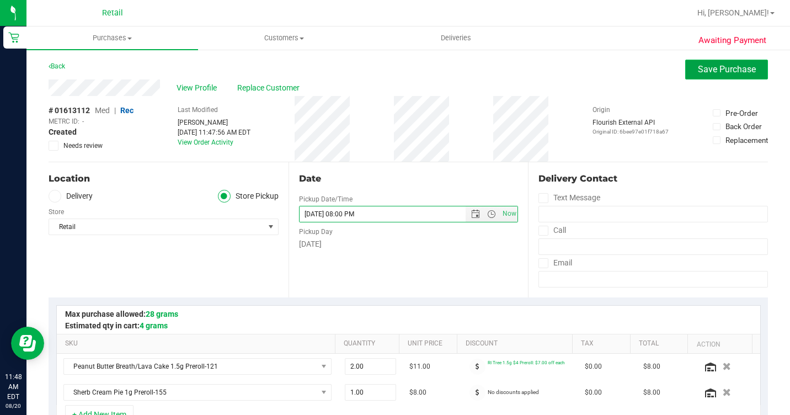
click at [700, 75] on button "Save Purchase" at bounding box center [727, 70] width 83 height 20
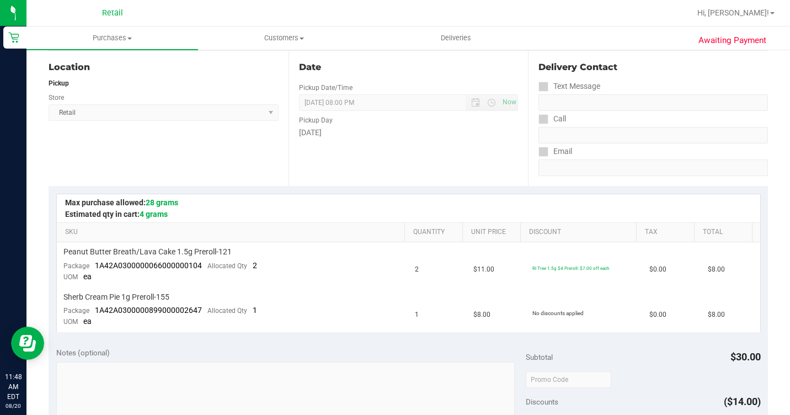
scroll to position [276, 0]
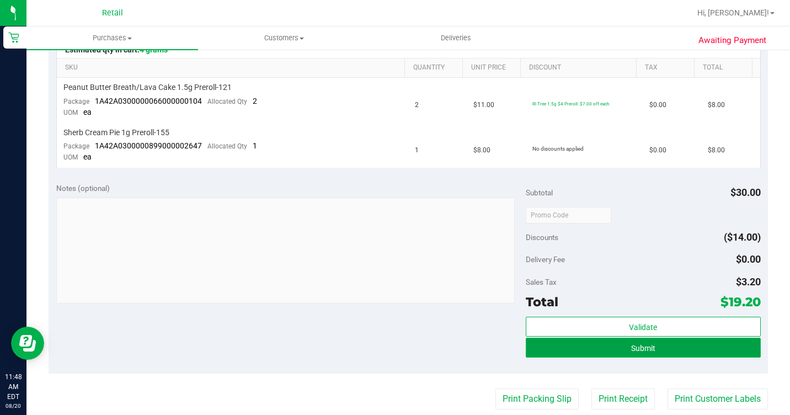
click at [679, 353] on button "Submit" at bounding box center [643, 348] width 235 height 20
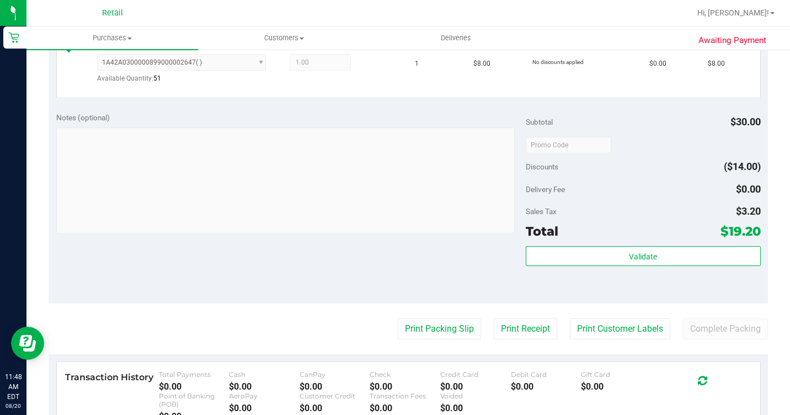
scroll to position [386, 0]
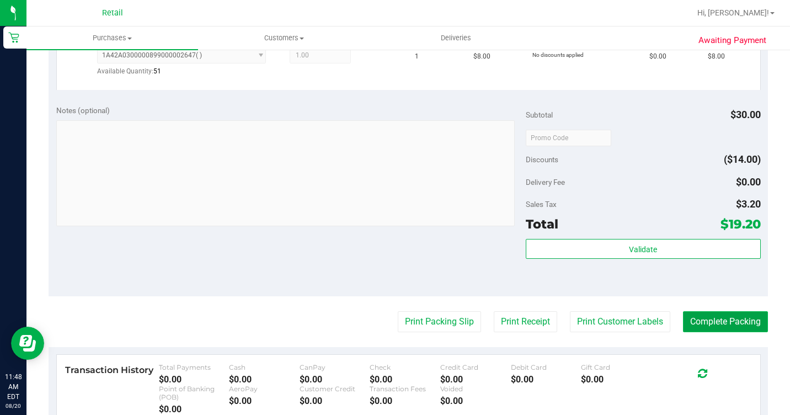
click at [722, 332] on button "Complete Packing" at bounding box center [725, 321] width 85 height 21
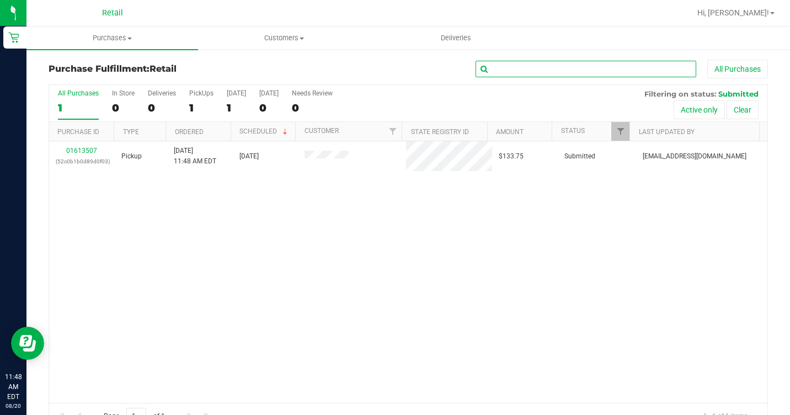
click at [549, 75] on input "text" at bounding box center [586, 69] width 221 height 17
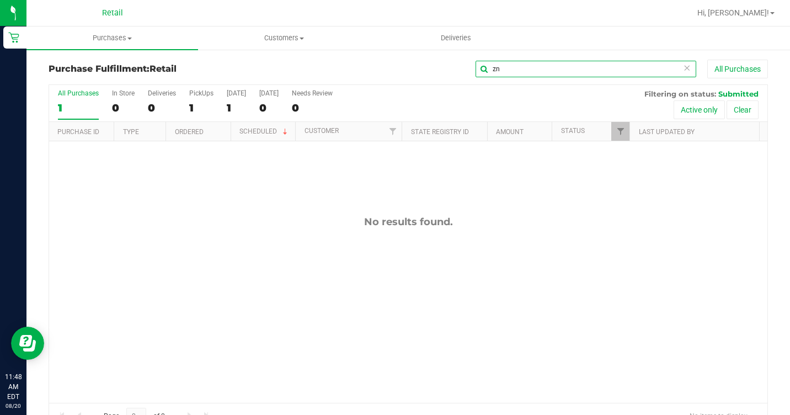
type input "z"
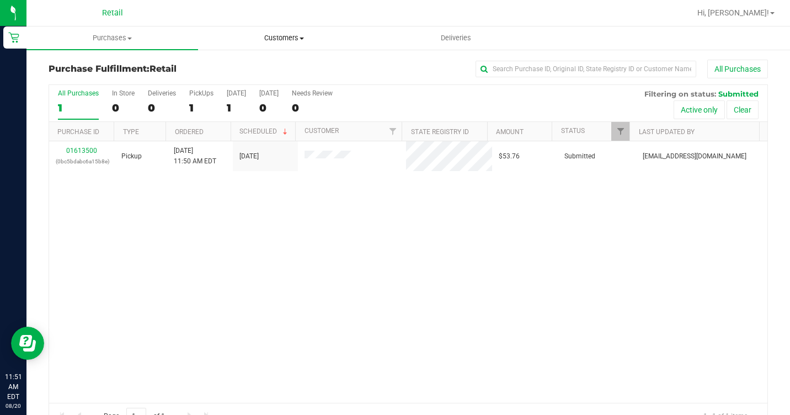
click at [252, 44] on uib-tab-heading "Customers All customers Add a new customer All physicians" at bounding box center [284, 38] width 171 height 22
click at [213, 65] on span "All customers" at bounding box center [237, 66] width 79 height 9
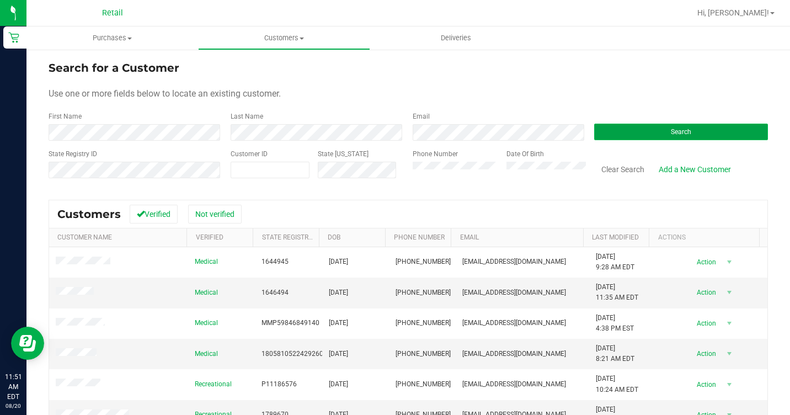
click at [724, 127] on button "Search" at bounding box center [681, 132] width 174 height 17
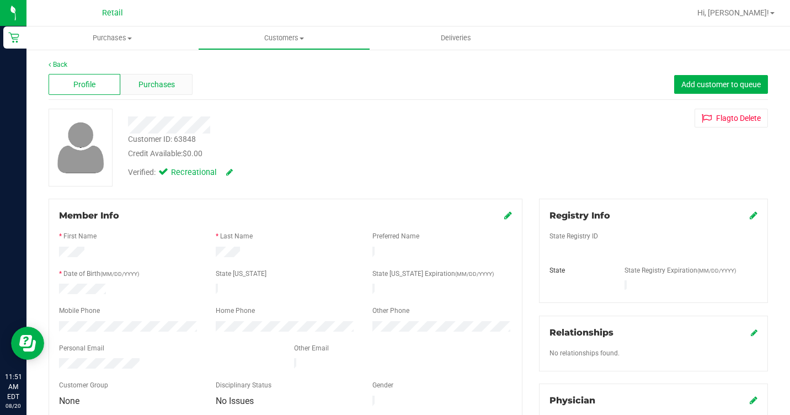
click at [169, 94] on div "Purchases" at bounding box center [156, 84] width 72 height 21
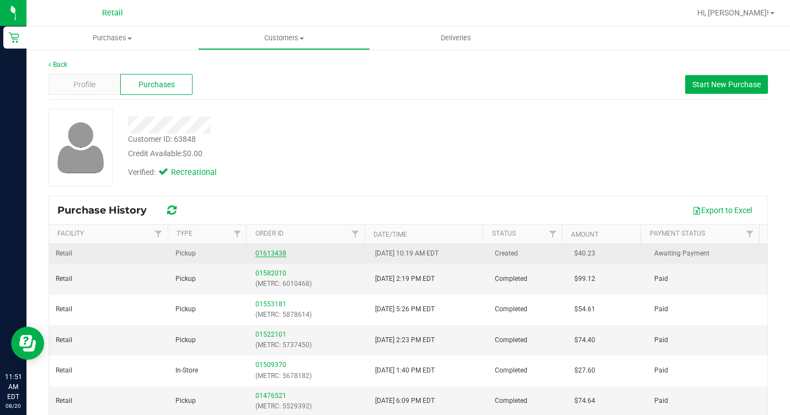
click at [263, 251] on link "01613438" at bounding box center [271, 253] width 31 height 8
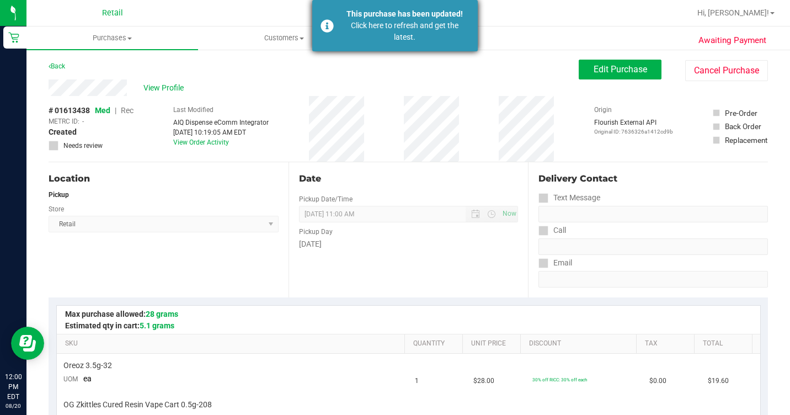
click at [359, 15] on div "This purchase has been updated!" at bounding box center [405, 14] width 130 height 12
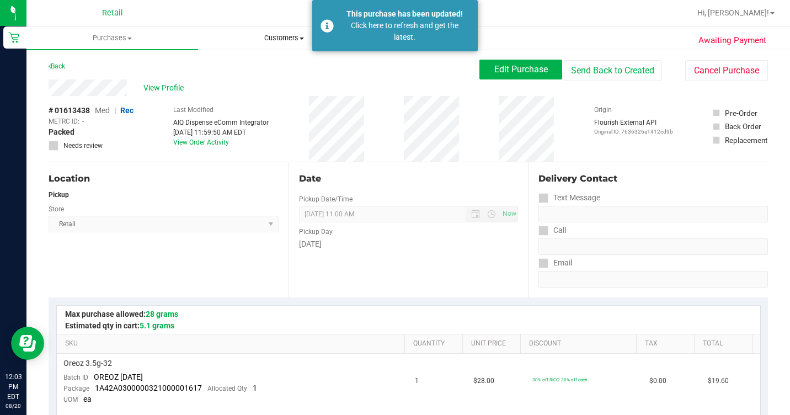
click at [287, 44] on uib-tab-heading "Customers All customers Add a new customer All physicians" at bounding box center [284, 38] width 171 height 22
click at [270, 63] on span "All customers" at bounding box center [237, 66] width 79 height 9
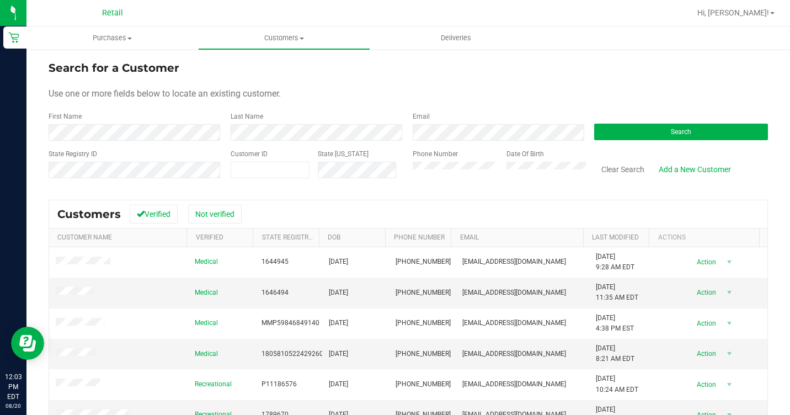
click at [130, 123] on div "First Name" at bounding box center [136, 125] width 174 height 29
click at [665, 136] on button "Search" at bounding box center [681, 132] width 174 height 17
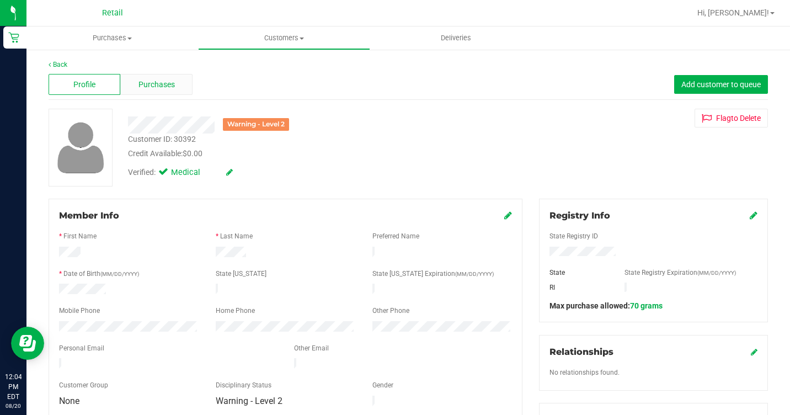
click at [147, 83] on span "Purchases" at bounding box center [157, 85] width 36 height 12
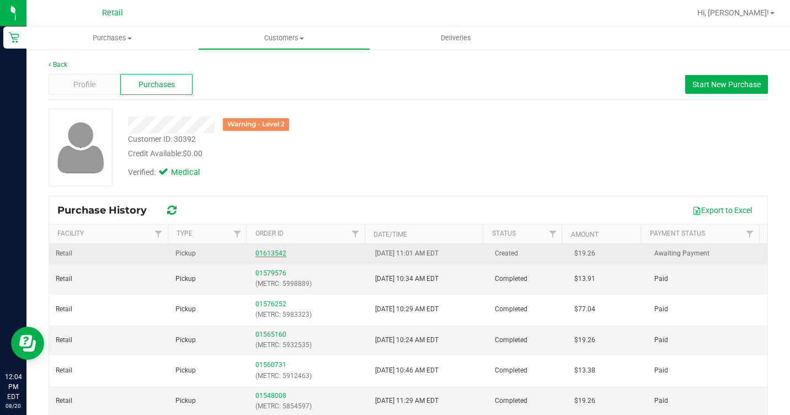
click at [273, 251] on link "01613542" at bounding box center [271, 253] width 31 height 8
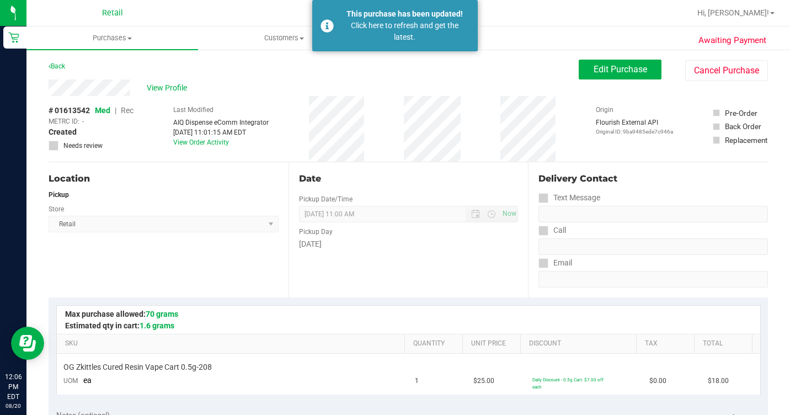
click at [335, 25] on div "This purchase has been updated! Click here to refresh and get the latest." at bounding box center [395, 25] width 166 height 51
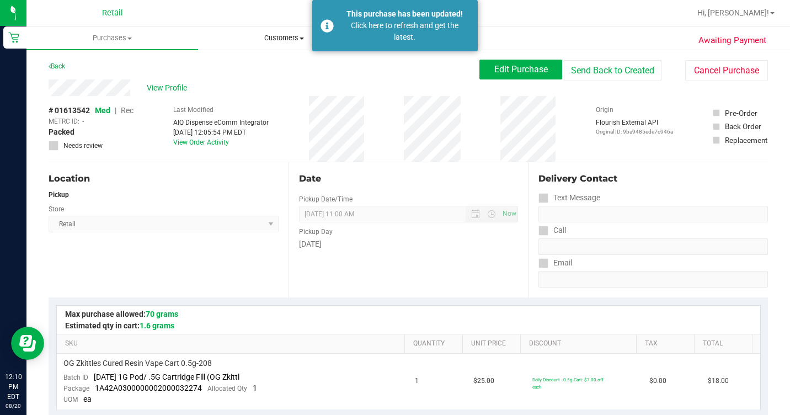
click at [257, 38] on span "Customers" at bounding box center [284, 38] width 171 height 10
click at [268, 70] on span "All customers" at bounding box center [237, 66] width 79 height 9
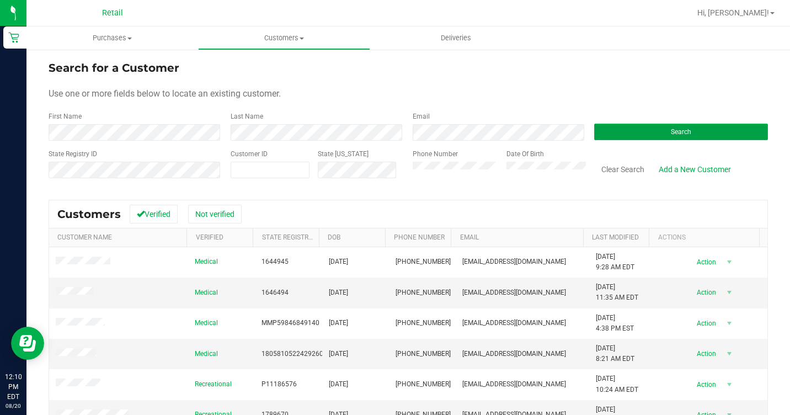
click at [671, 134] on span "Search" at bounding box center [681, 132] width 20 height 8
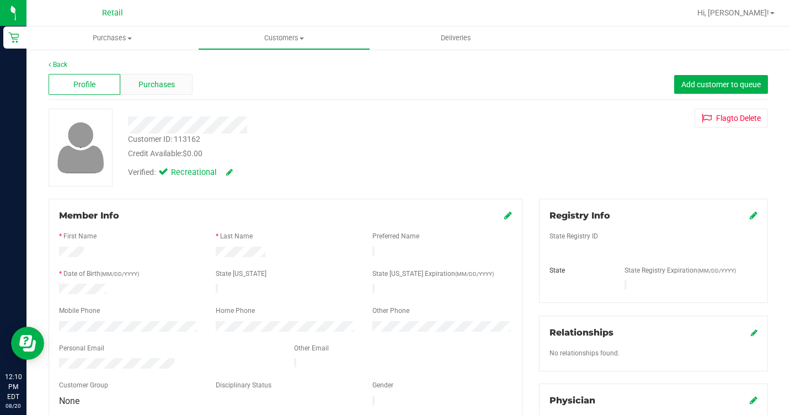
click at [173, 84] on span "Purchases" at bounding box center [157, 85] width 36 height 12
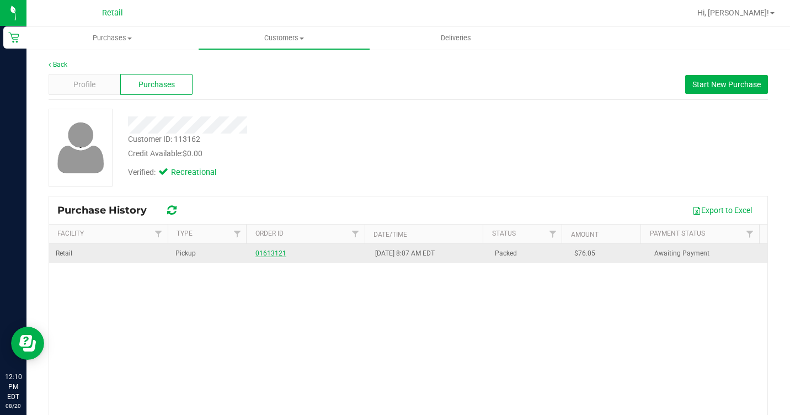
click at [267, 254] on link "01613121" at bounding box center [271, 253] width 31 height 8
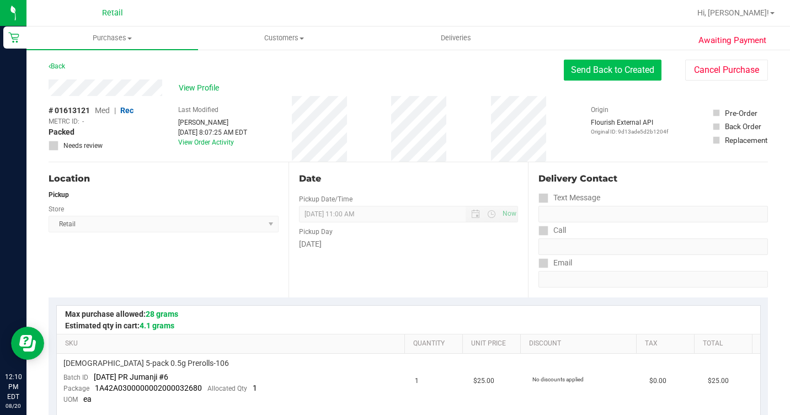
click at [599, 78] on button "Send Back to Created" at bounding box center [613, 70] width 98 height 21
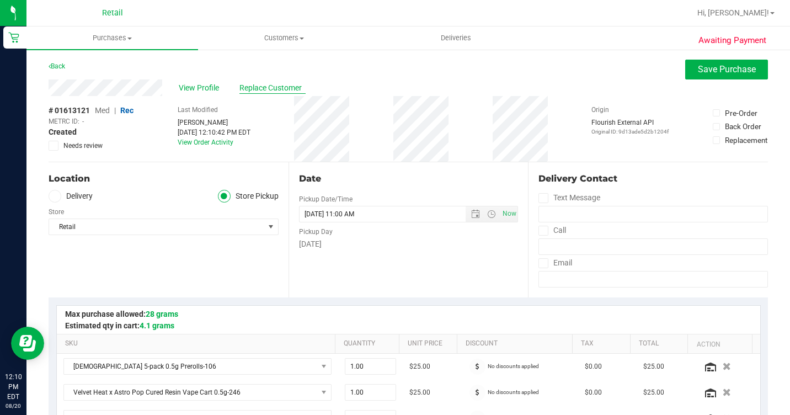
click at [249, 87] on span "Replace Customer" at bounding box center [273, 88] width 66 height 12
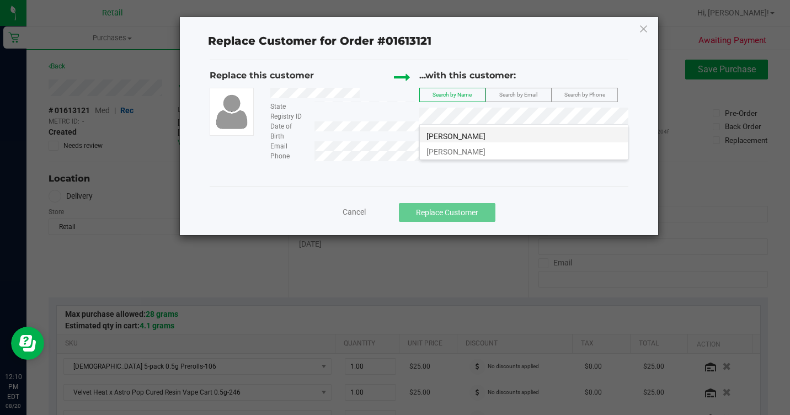
click at [469, 132] on span "[PERSON_NAME]" at bounding box center [456, 136] width 59 height 9
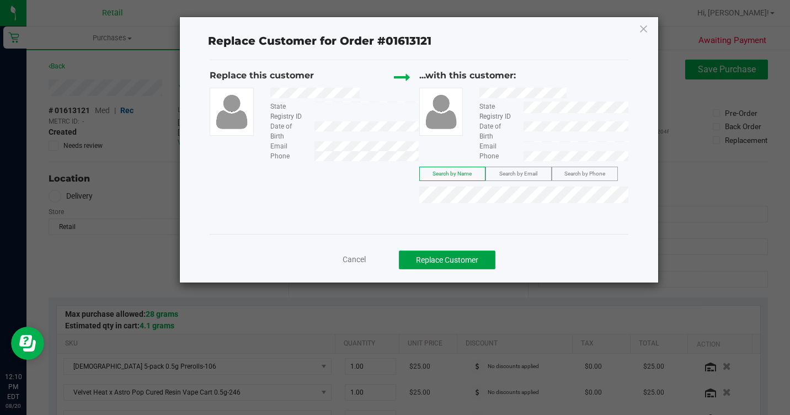
click at [468, 258] on button "Replace Customer" at bounding box center [447, 260] width 97 height 19
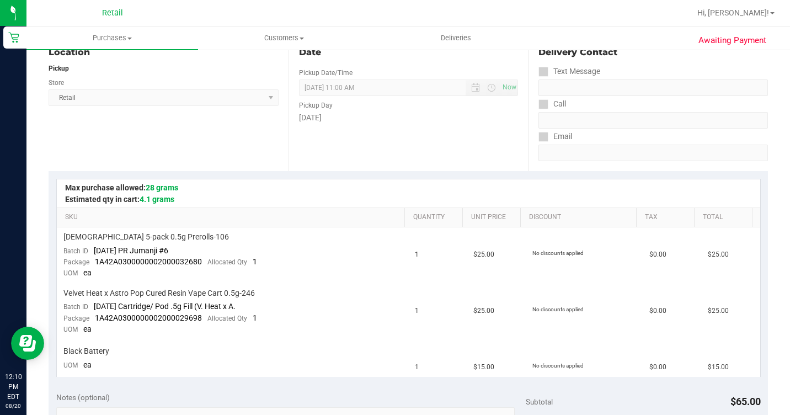
scroll to position [386, 0]
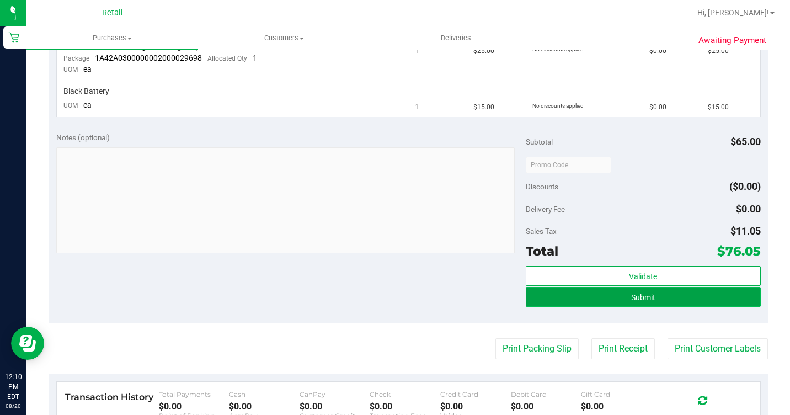
click at [614, 301] on button "Submit" at bounding box center [643, 297] width 235 height 20
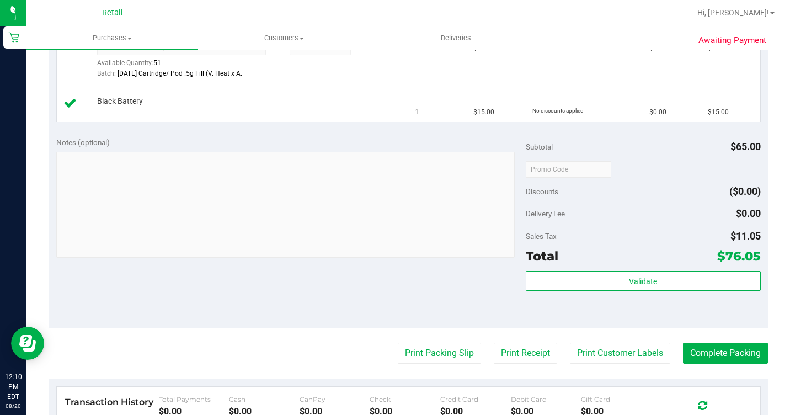
scroll to position [519, 0]
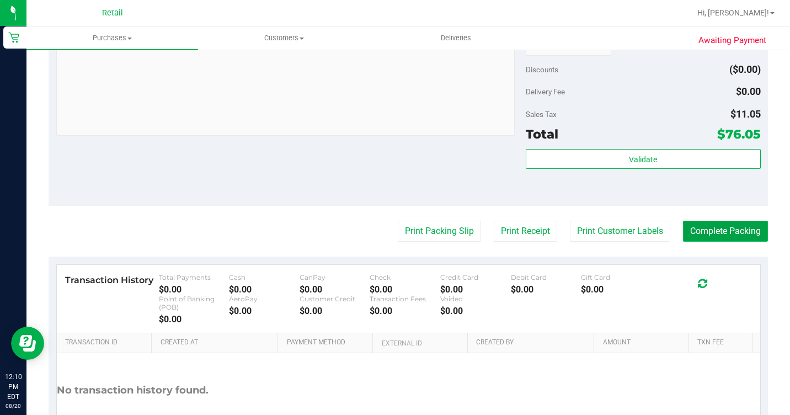
click at [721, 242] on button "Complete Packing" at bounding box center [725, 231] width 85 height 21
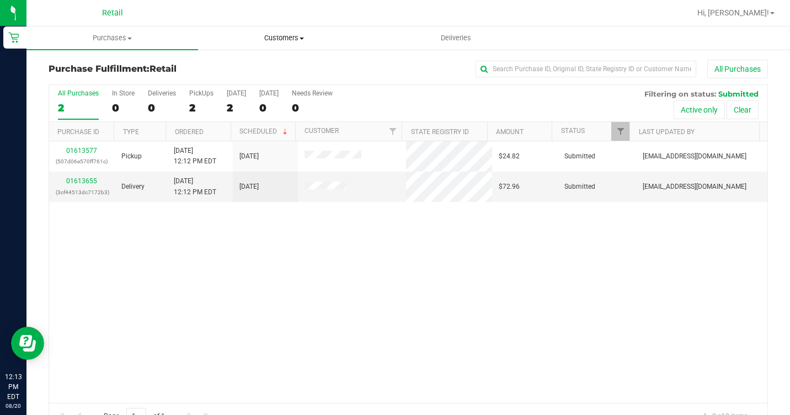
click at [300, 38] on span "Customers" at bounding box center [284, 38] width 171 height 10
click at [275, 65] on span "All customers" at bounding box center [237, 66] width 79 height 9
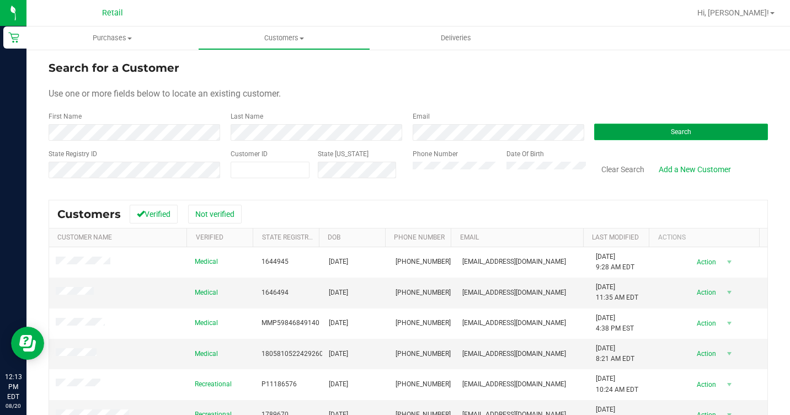
click at [671, 134] on span "Search" at bounding box center [681, 132] width 20 height 8
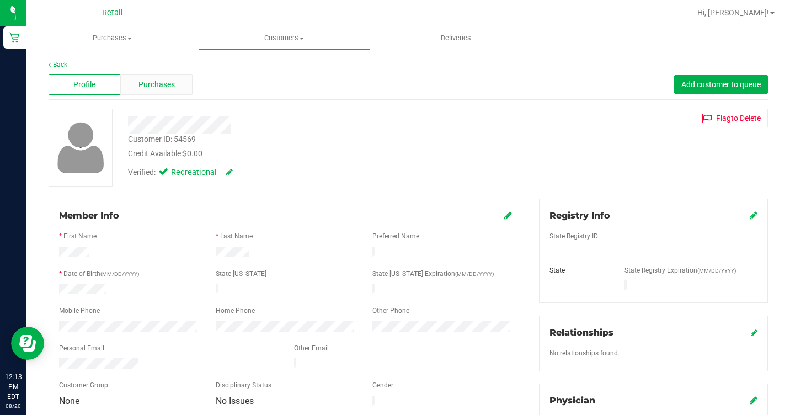
click at [175, 86] on div "Purchases" at bounding box center [156, 84] width 72 height 21
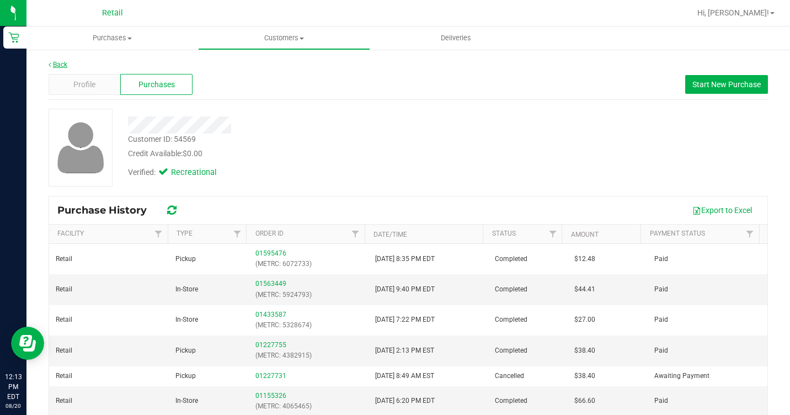
click at [62, 67] on link "Back" at bounding box center [58, 65] width 19 height 8
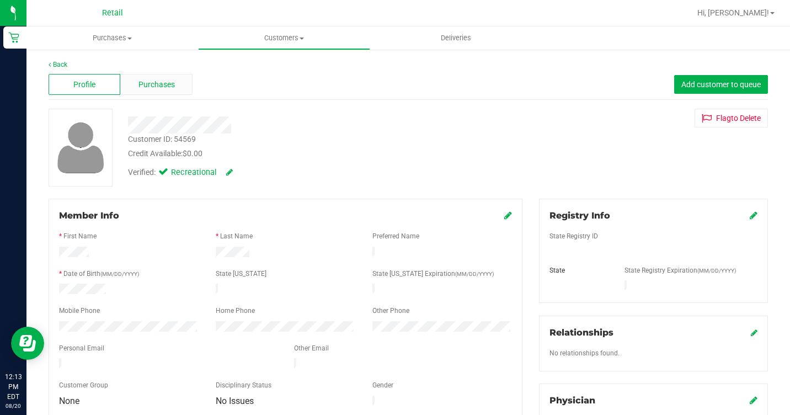
click at [142, 81] on span "Purchases" at bounding box center [157, 85] width 36 height 12
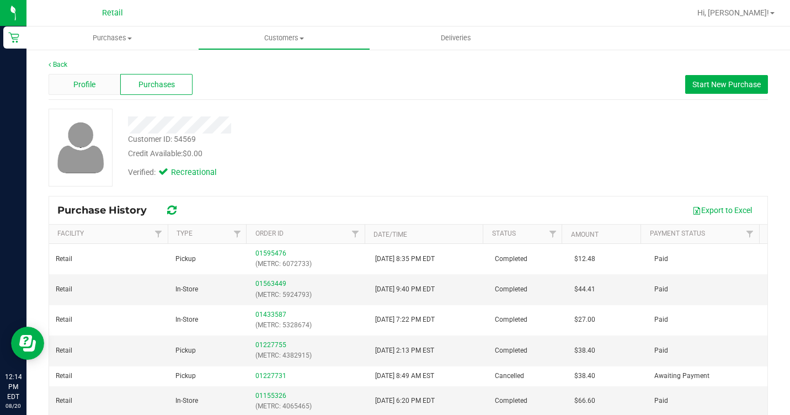
click at [92, 86] on span "Profile" at bounding box center [84, 85] width 22 height 12
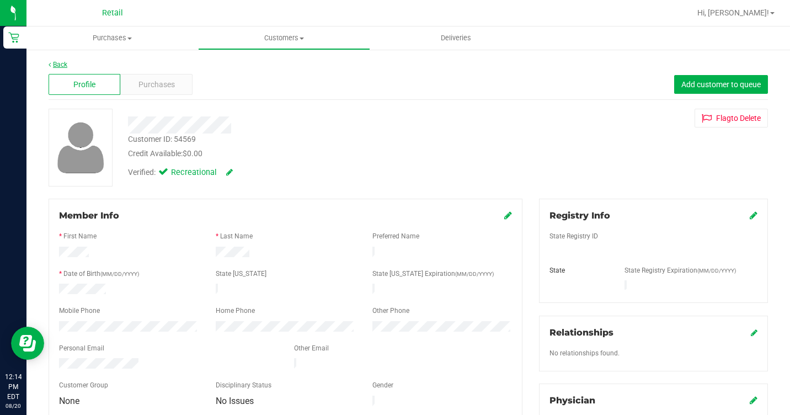
click at [56, 64] on link "Back" at bounding box center [58, 65] width 19 height 8
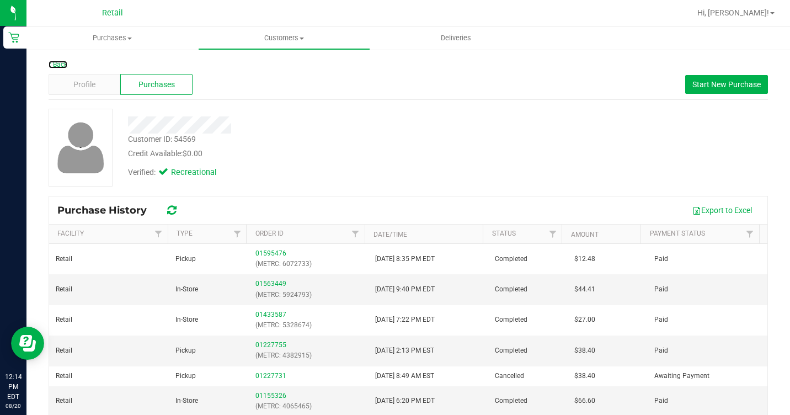
click at [56, 64] on link "Back" at bounding box center [58, 65] width 19 height 8
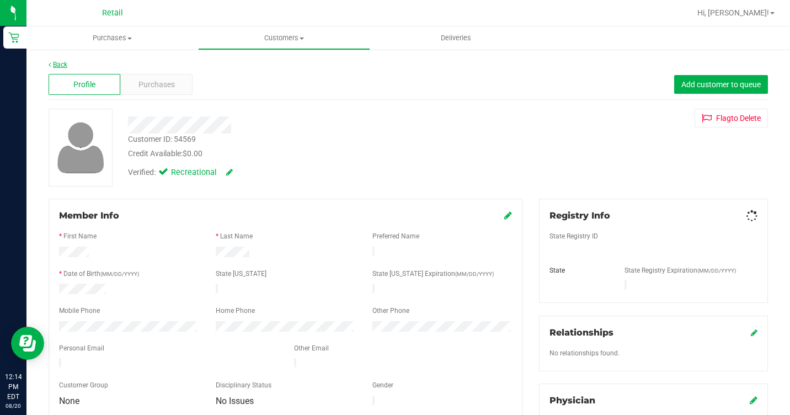
click at [57, 62] on link "Back" at bounding box center [58, 65] width 19 height 8
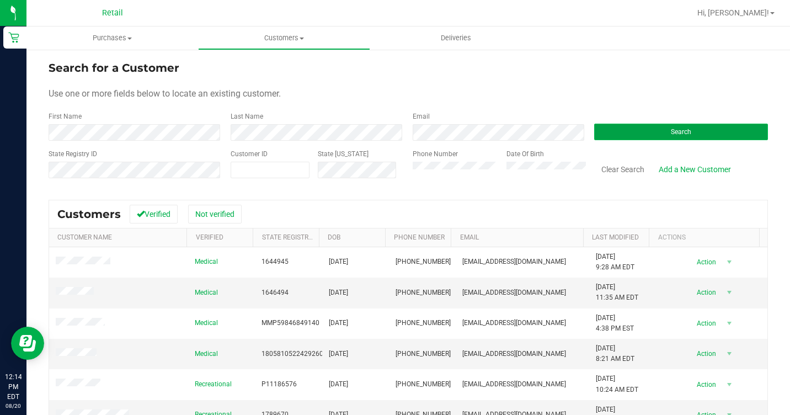
click at [629, 127] on button "Search" at bounding box center [681, 132] width 174 height 17
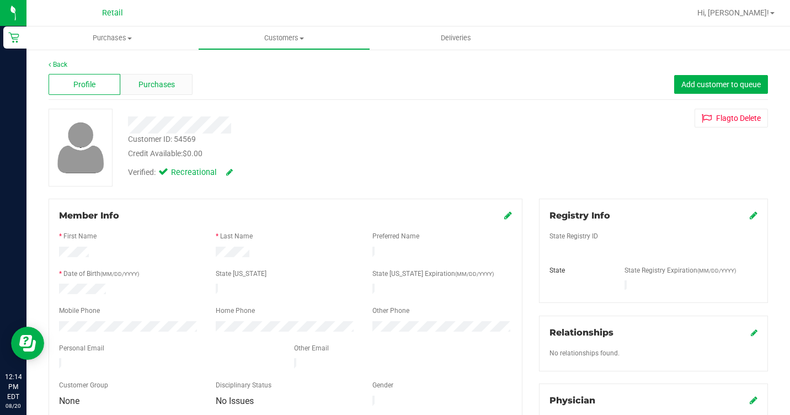
click at [150, 79] on span "Purchases" at bounding box center [157, 85] width 36 height 12
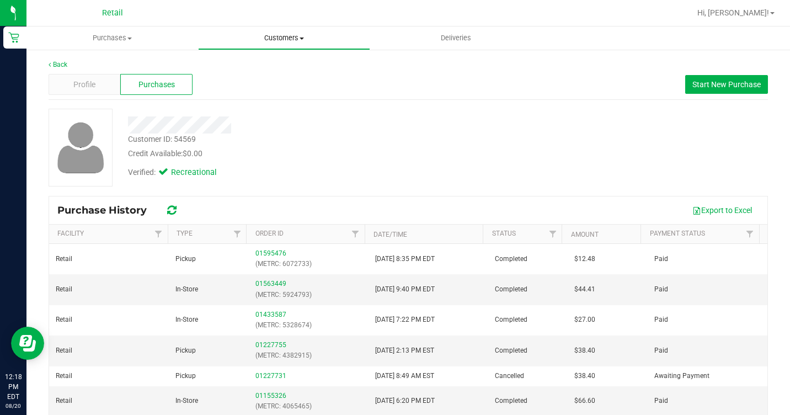
click at [278, 38] on span "Customers" at bounding box center [284, 38] width 171 height 10
click at [270, 67] on span "All customers" at bounding box center [237, 66] width 79 height 9
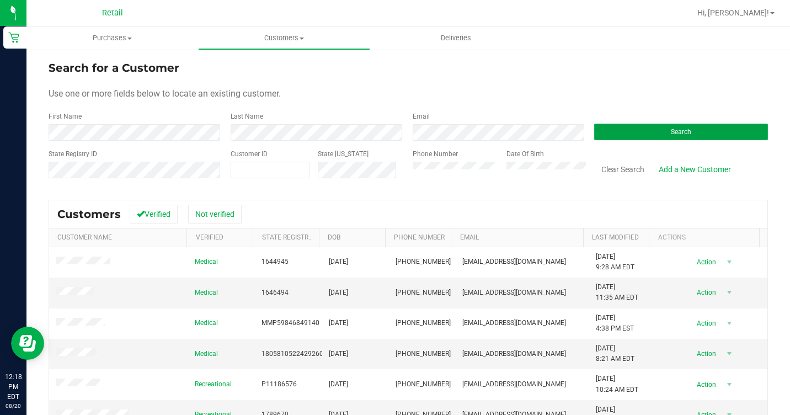
click at [620, 129] on button "Search" at bounding box center [681, 132] width 174 height 17
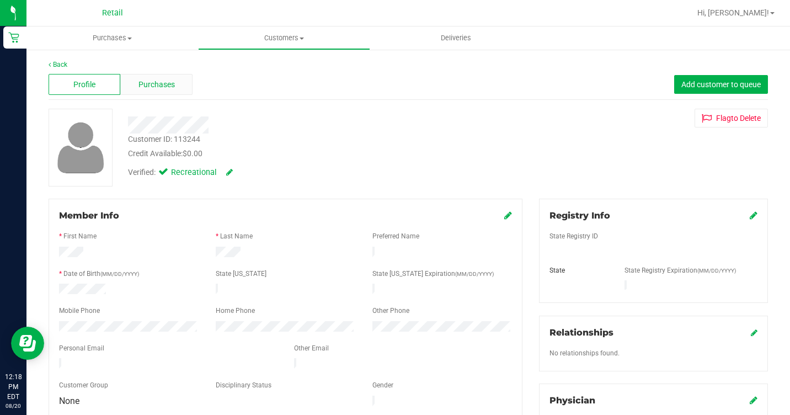
click at [174, 88] on div "Purchases" at bounding box center [156, 84] width 72 height 21
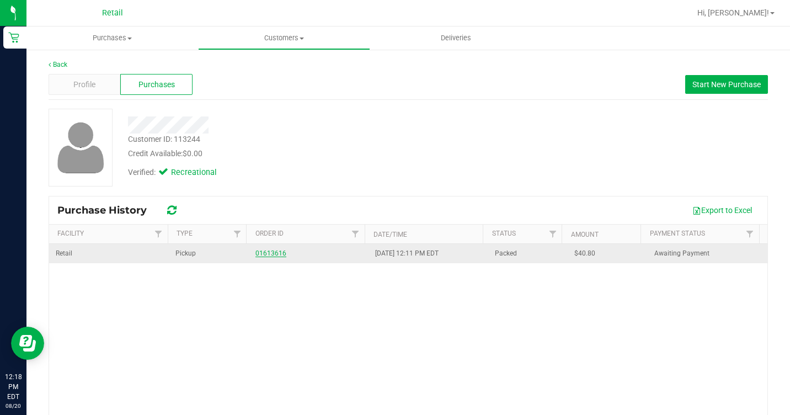
click at [259, 252] on link "01613616" at bounding box center [271, 253] width 31 height 8
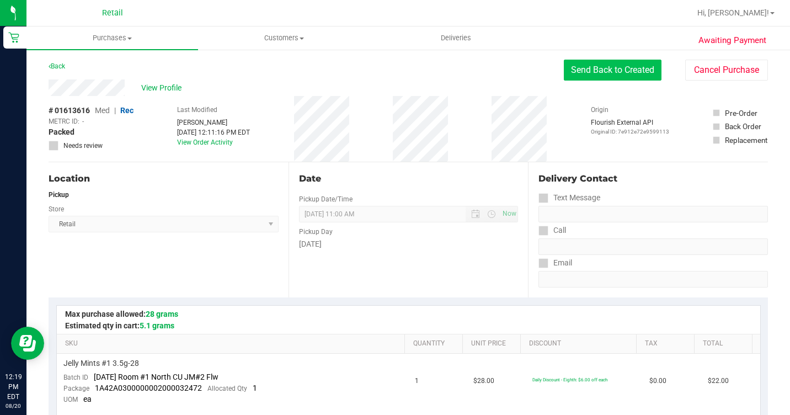
click at [576, 77] on button "Send Back to Created" at bounding box center [613, 70] width 98 height 21
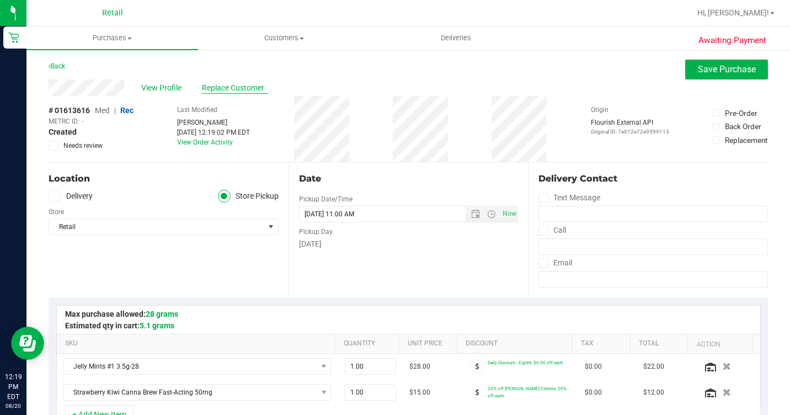
click at [227, 86] on span "Replace Customer" at bounding box center [235, 88] width 66 height 12
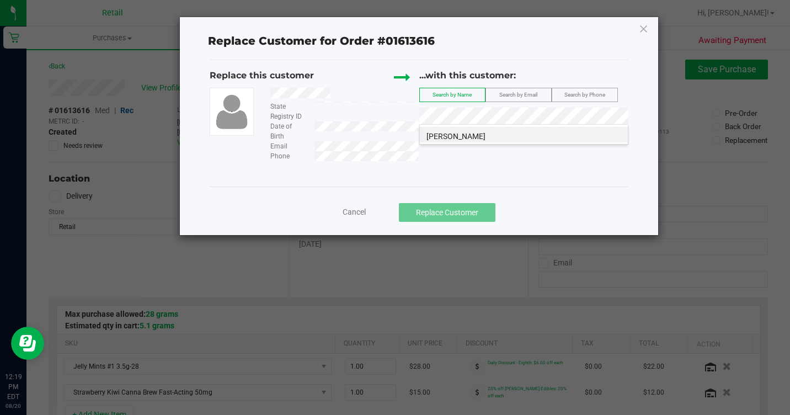
click at [458, 139] on span "[PERSON_NAME]" at bounding box center [456, 136] width 59 height 9
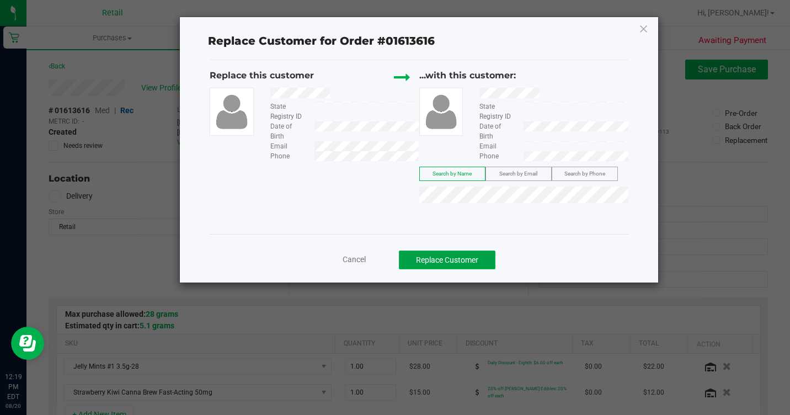
click at [459, 259] on button "Replace Customer" at bounding box center [447, 260] width 97 height 19
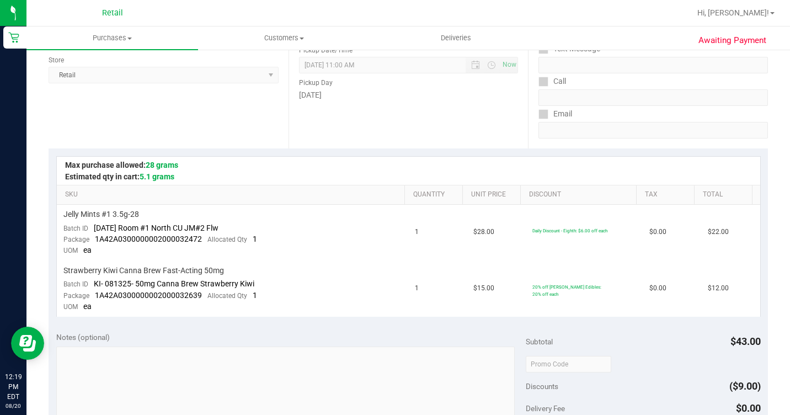
scroll to position [442, 0]
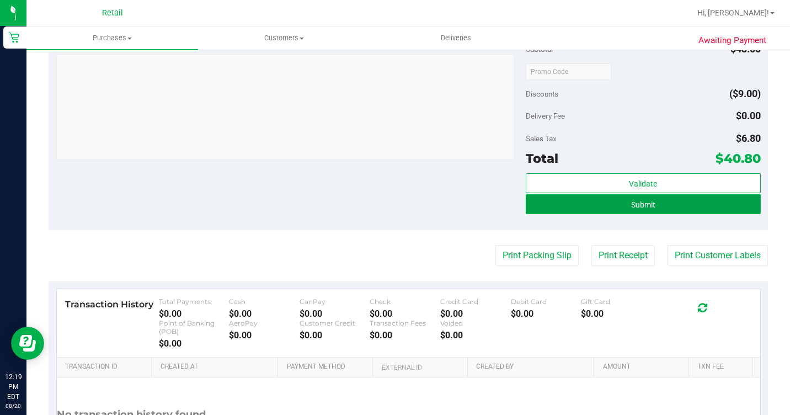
click at [635, 212] on button "Submit" at bounding box center [643, 204] width 235 height 20
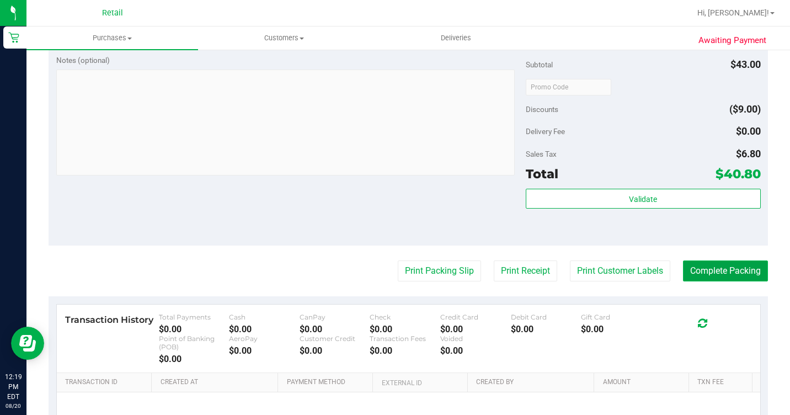
click at [715, 281] on button "Complete Packing" at bounding box center [725, 271] width 85 height 21
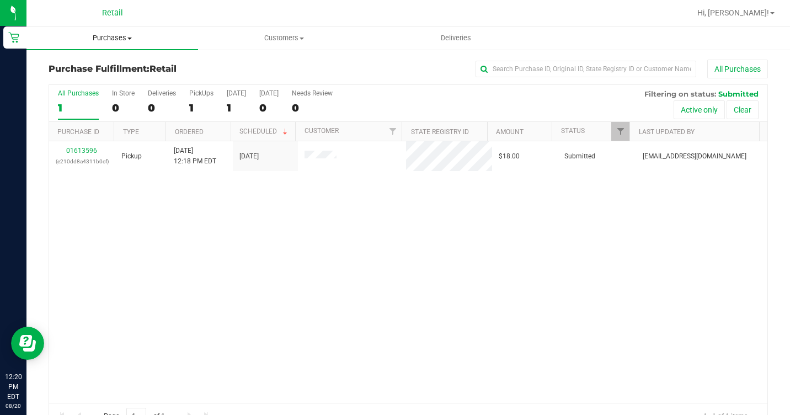
click at [150, 37] on span "Purchases" at bounding box center [112, 38] width 172 height 10
click at [127, 39] on span at bounding box center [129, 39] width 4 height 2
click at [114, 67] on span "Summary of purchases" at bounding box center [82, 66] width 113 height 9
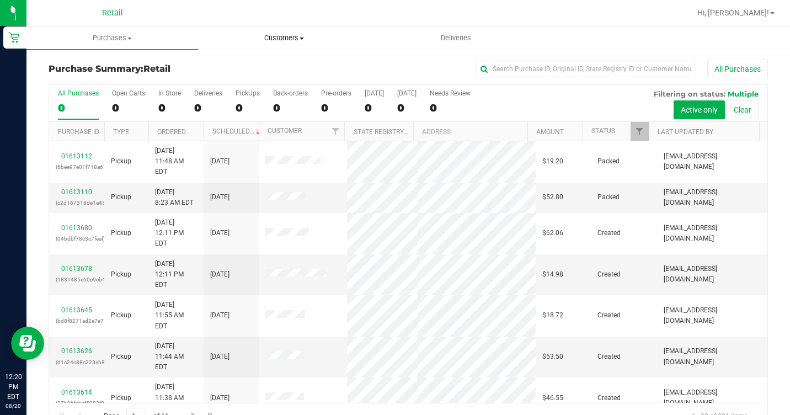
click at [285, 39] on span "Customers" at bounding box center [284, 38] width 171 height 10
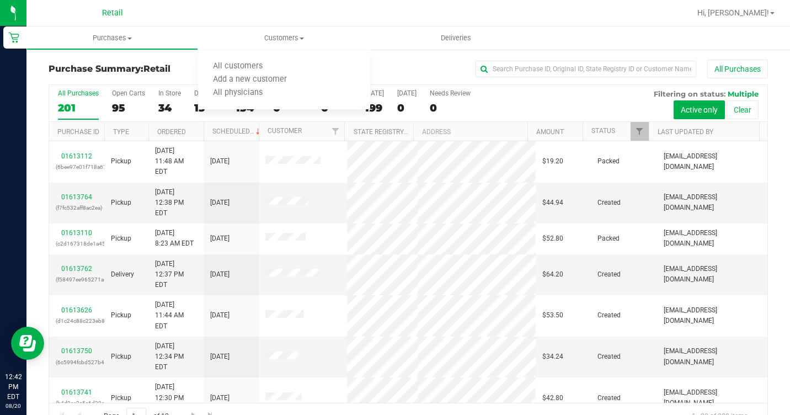
click at [411, 55] on div "Purchase Summary: Retail All Purchases All Purchases 201 Open Carts 95 In Store…" at bounding box center [408, 245] width 764 height 392
click at [283, 35] on span "Customers" at bounding box center [284, 38] width 172 height 10
click at [248, 71] on span "All customers" at bounding box center [237, 66] width 79 height 9
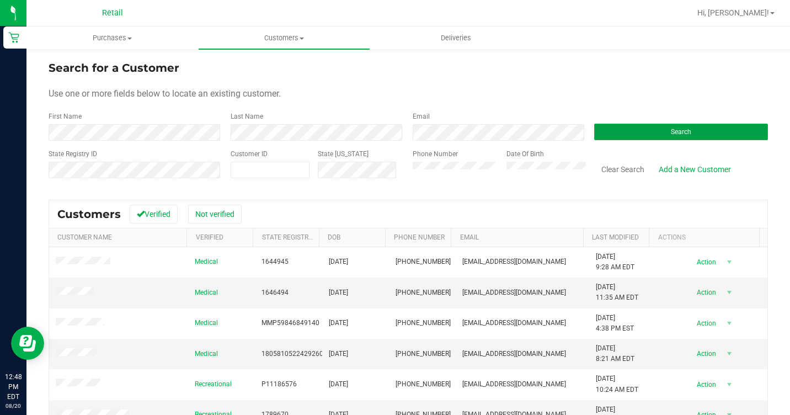
click at [598, 125] on button "Search" at bounding box center [681, 132] width 174 height 17
